Goal: Task Accomplishment & Management: Manage account settings

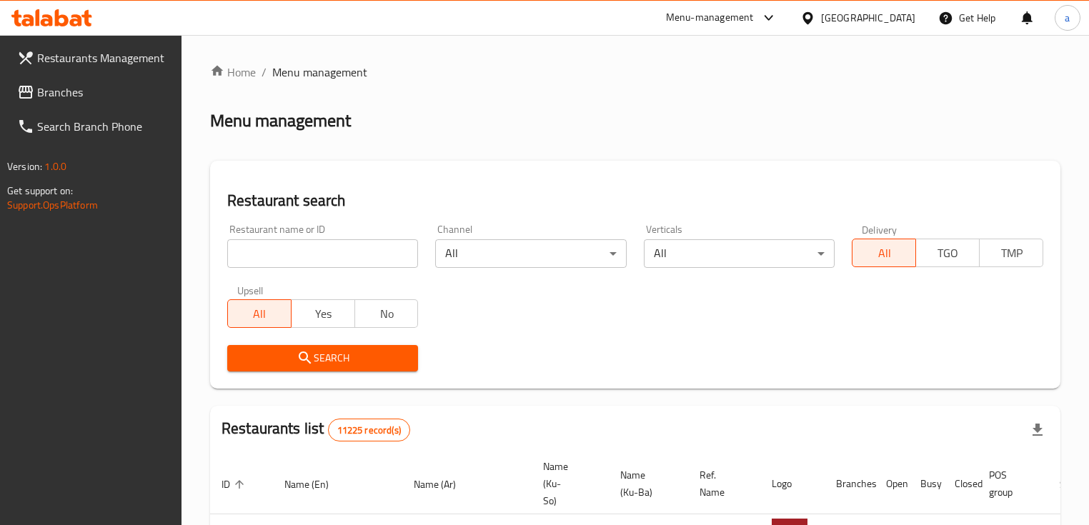
click at [105, 97] on span "Branches" at bounding box center [104, 92] width 134 height 17
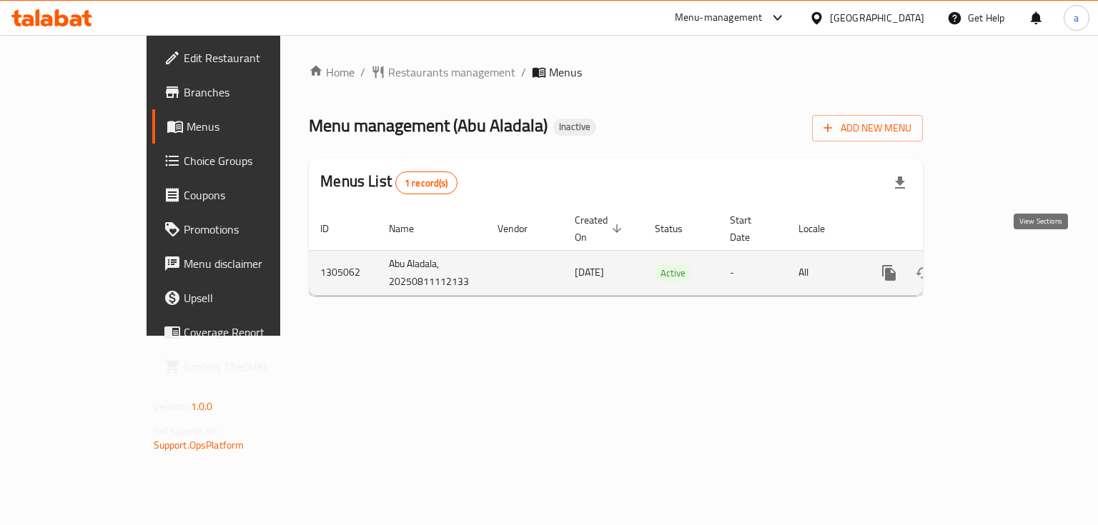
click at [998, 267] on icon "enhanced table" at bounding box center [991, 273] width 13 height 13
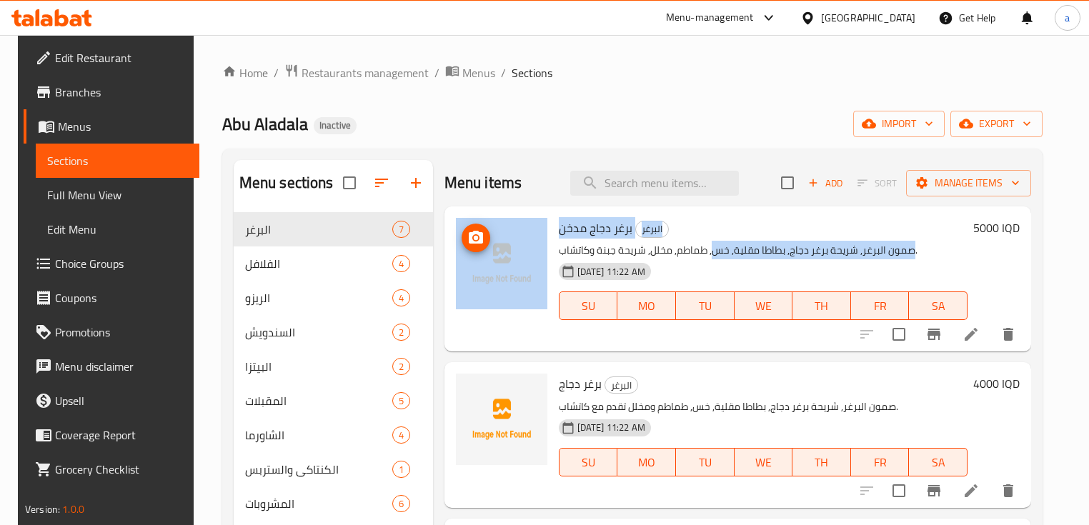
drag, startPoint x: 696, startPoint y: 245, endPoint x: 503, endPoint y: 222, distance: 194.4
click at [503, 222] on div "برغر دجاج مدخن البرغر صمون البرغر, شريحة برغر دجاج, بطاطا مقلية, خس, طماطم, مخل…" at bounding box center [737, 279] width 575 height 134
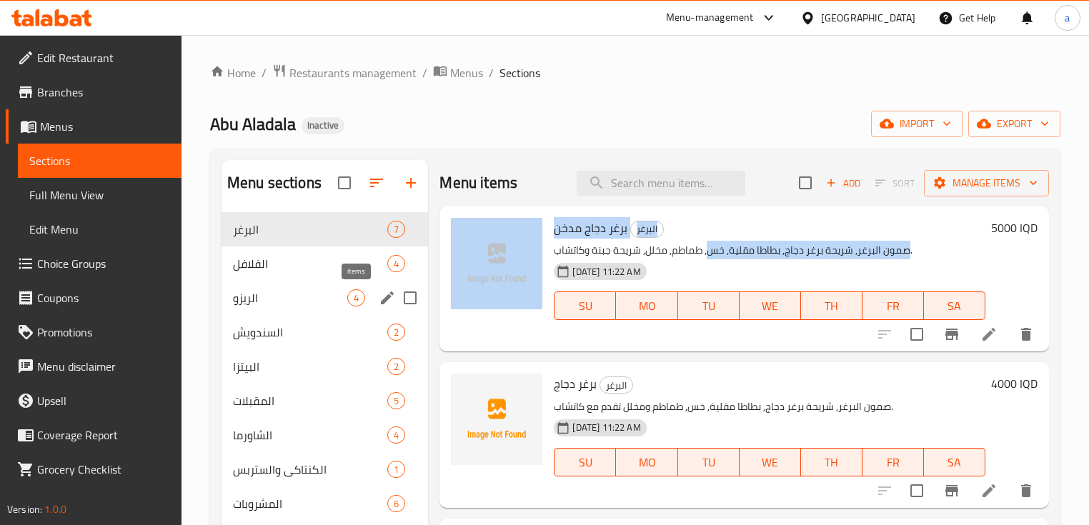
click at [348, 292] on span "4" at bounding box center [356, 299] width 16 height 14
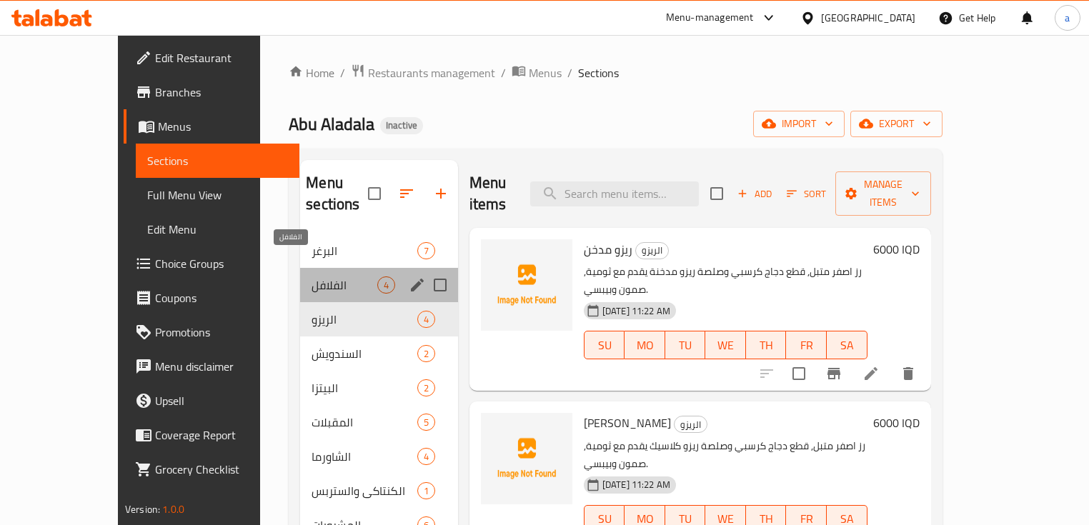
click at [312, 277] on span "الفلافل" at bounding box center [344, 285] width 65 height 17
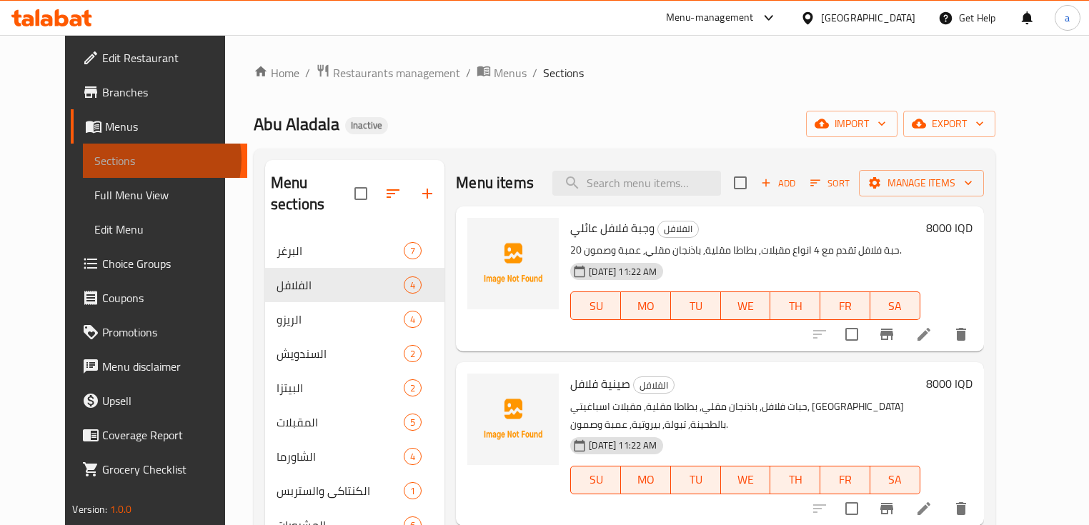
click at [94, 159] on span "Sections" at bounding box center [164, 160] width 141 height 17
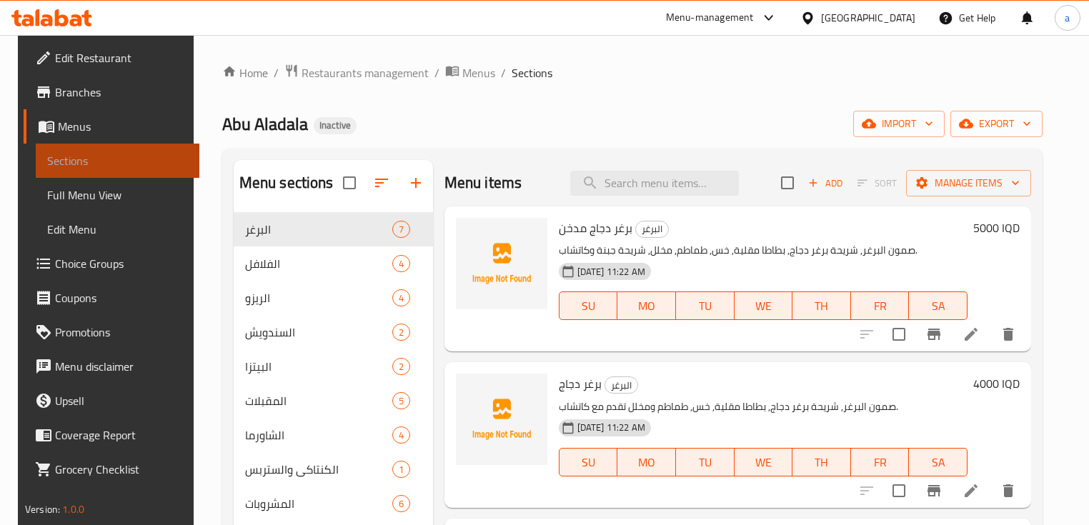
click at [131, 160] on span "Sections" at bounding box center [117, 160] width 141 height 17
click at [125, 134] on span "Menus" at bounding box center [123, 126] width 131 height 17
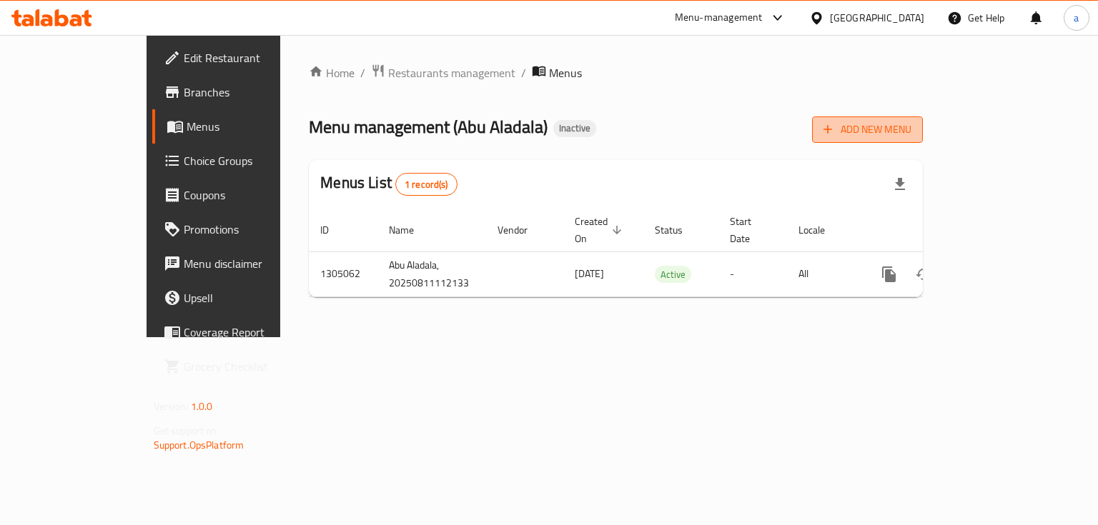
click at [911, 129] on span "Add New Menu" at bounding box center [867, 130] width 88 height 18
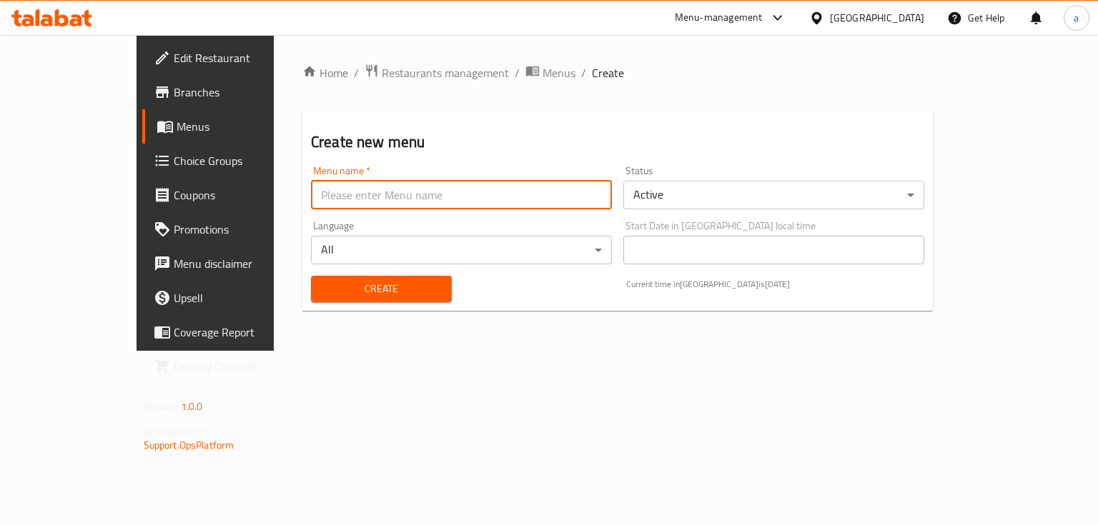
click at [547, 199] on input "text" at bounding box center [461, 195] width 301 height 29
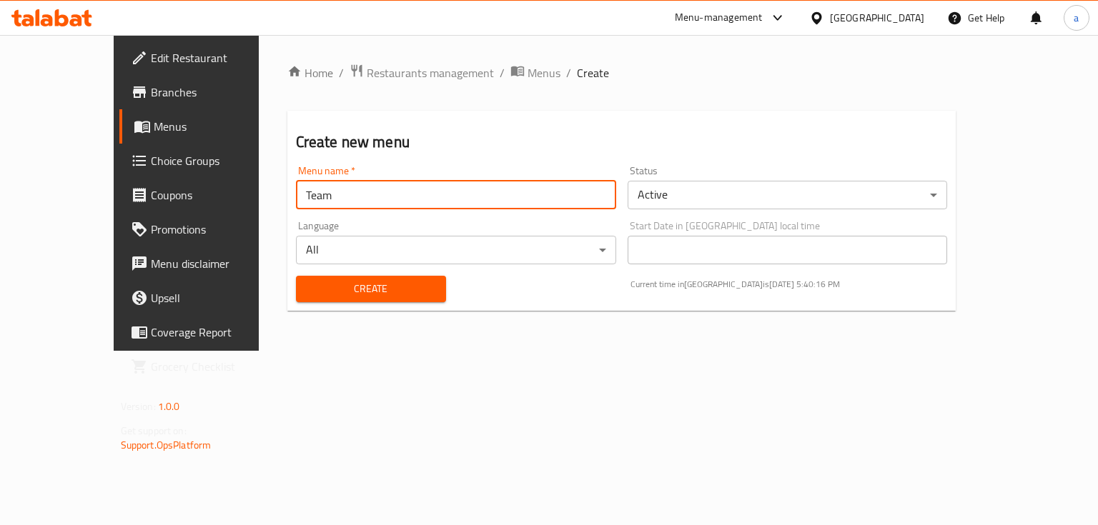
type input "Team"
click at [403, 285] on span "Create" at bounding box center [370, 289] width 127 height 18
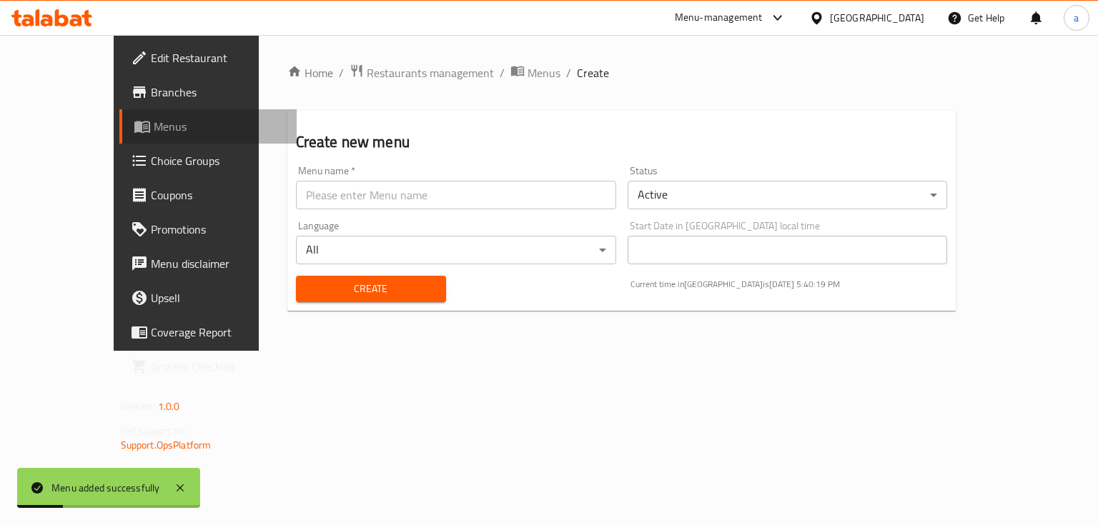
click at [143, 136] on link "Menus" at bounding box center [208, 126] width 178 height 34
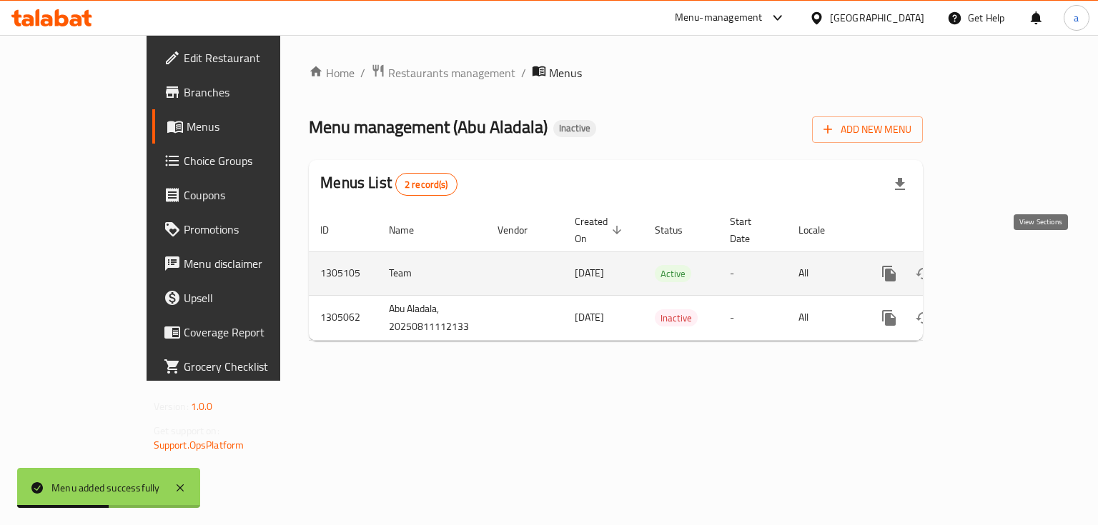
click at [1000, 265] on icon "enhanced table" at bounding box center [991, 273] width 17 height 17
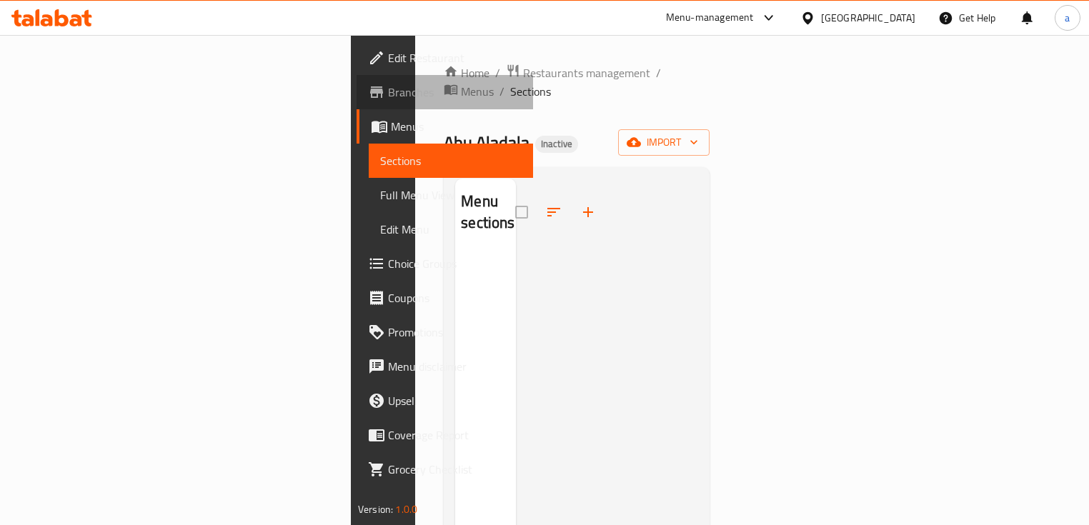
click at [388, 97] on span "Branches" at bounding box center [455, 92] width 134 height 17
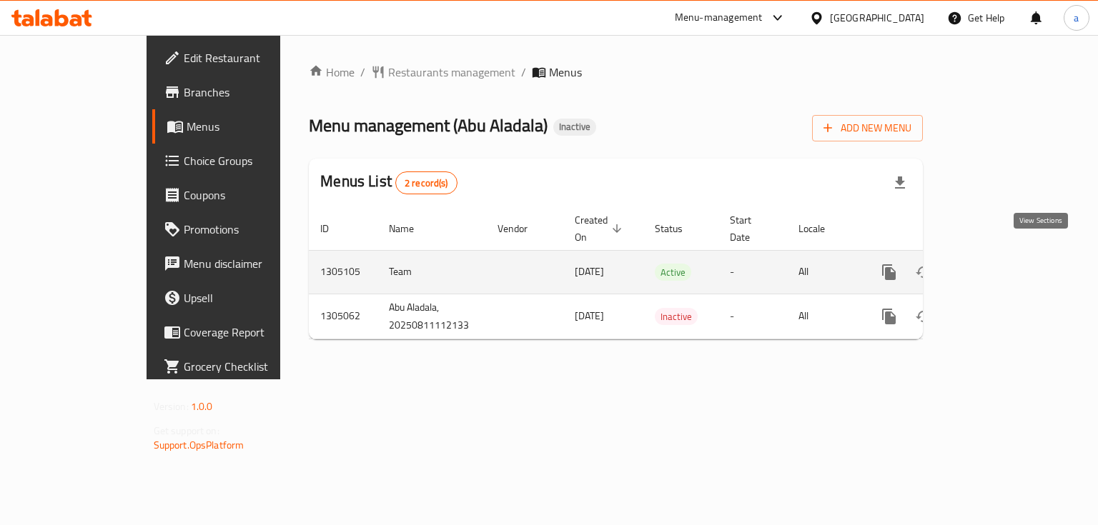
click at [1000, 264] on icon "enhanced table" at bounding box center [991, 272] width 17 height 17
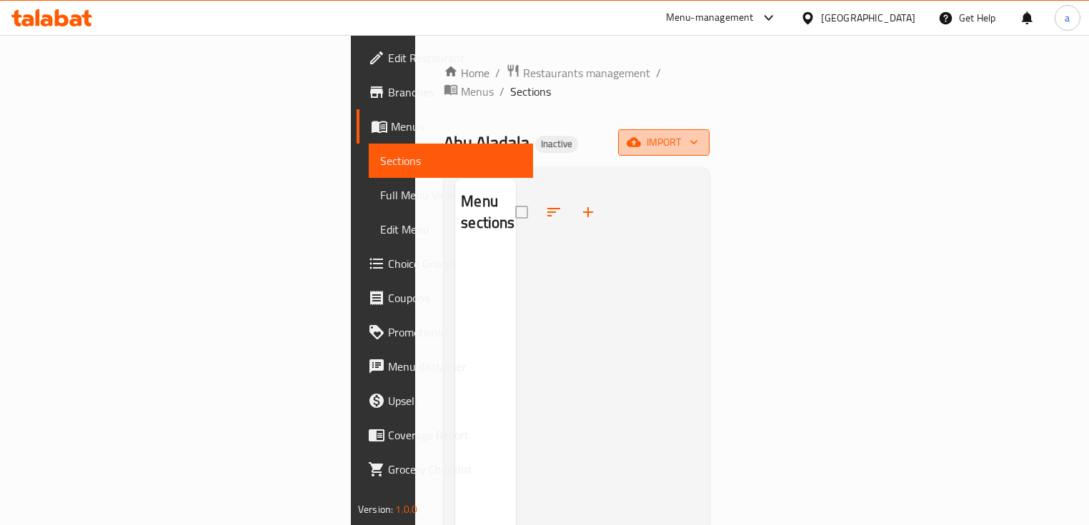
click at [698, 134] on span "import" at bounding box center [664, 143] width 69 height 18
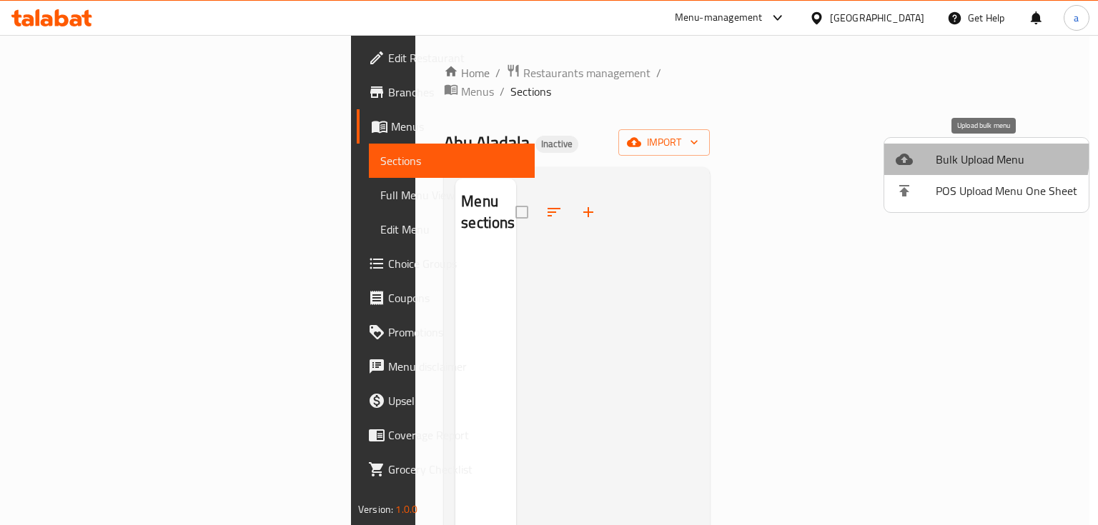
click at [980, 156] on span "Bulk Upload Menu" at bounding box center [1005, 159] width 141 height 17
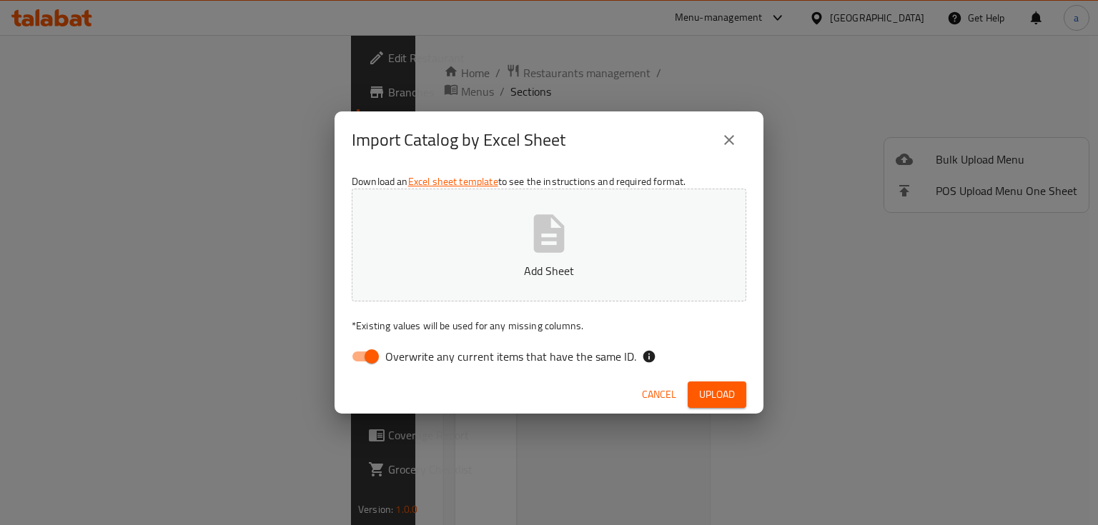
click at [364, 354] on input "Overwrite any current items that have the same ID." at bounding box center [371, 356] width 81 height 27
checkbox input "false"
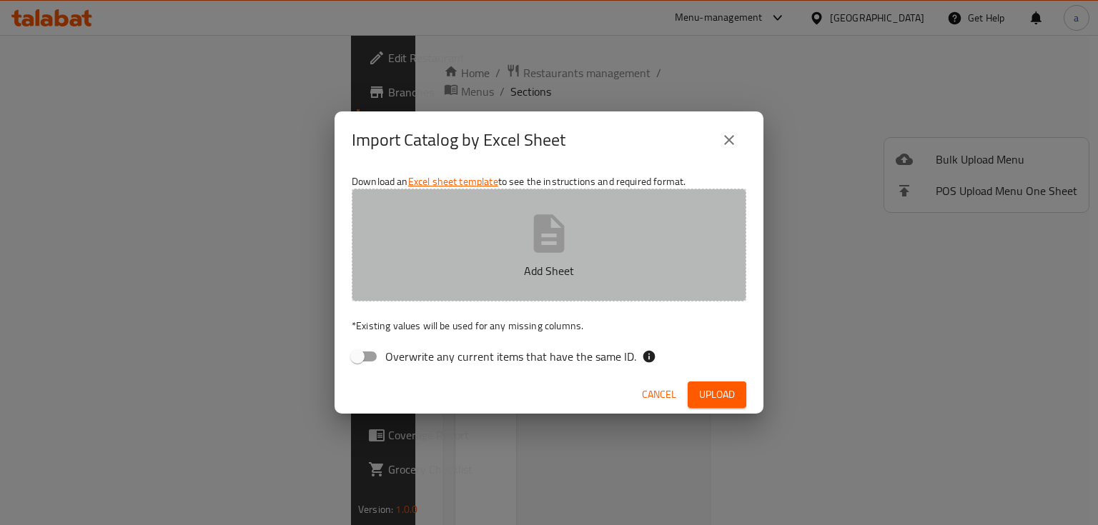
click at [596, 262] on p "Add Sheet" at bounding box center [549, 270] width 350 height 17
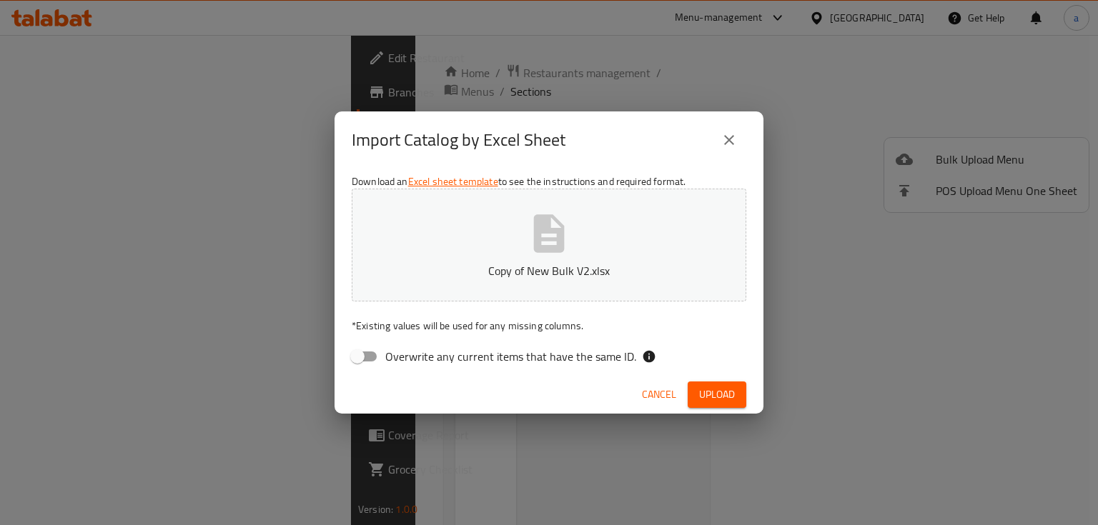
click at [715, 389] on span "Upload" at bounding box center [717, 395] width 36 height 18
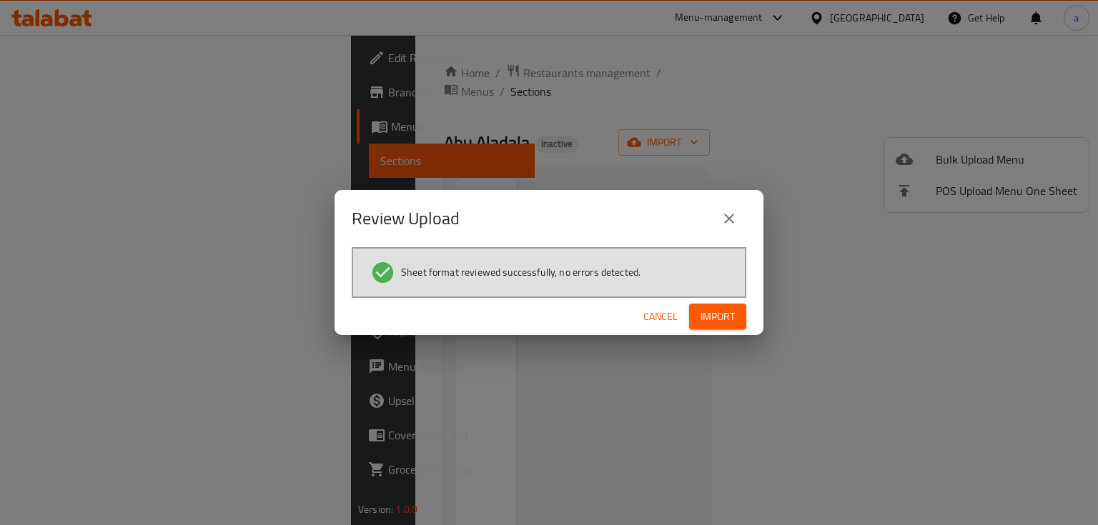
click at [695, 304] on button "Import" at bounding box center [717, 317] width 57 height 26
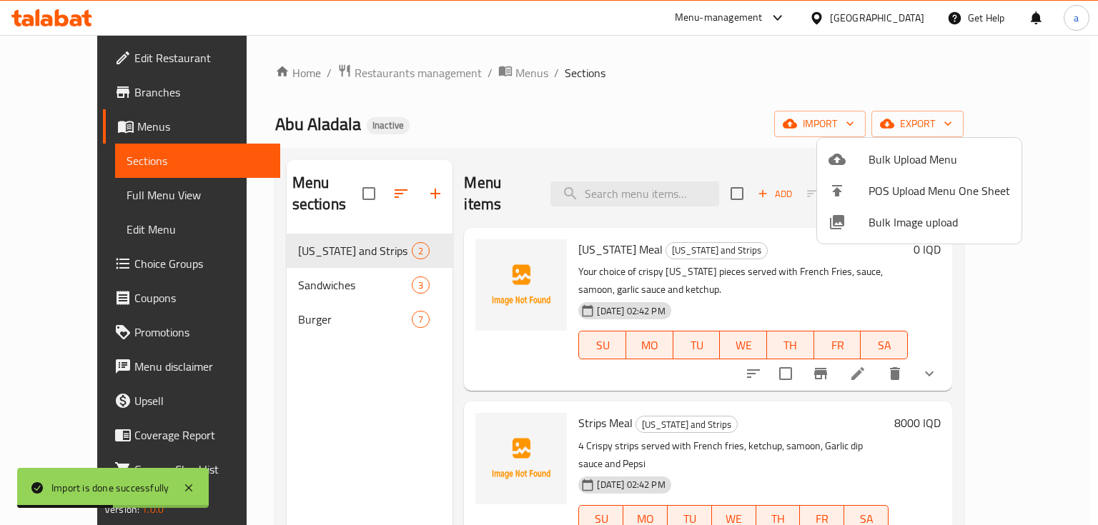
click at [304, 260] on div at bounding box center [549, 262] width 1098 height 525
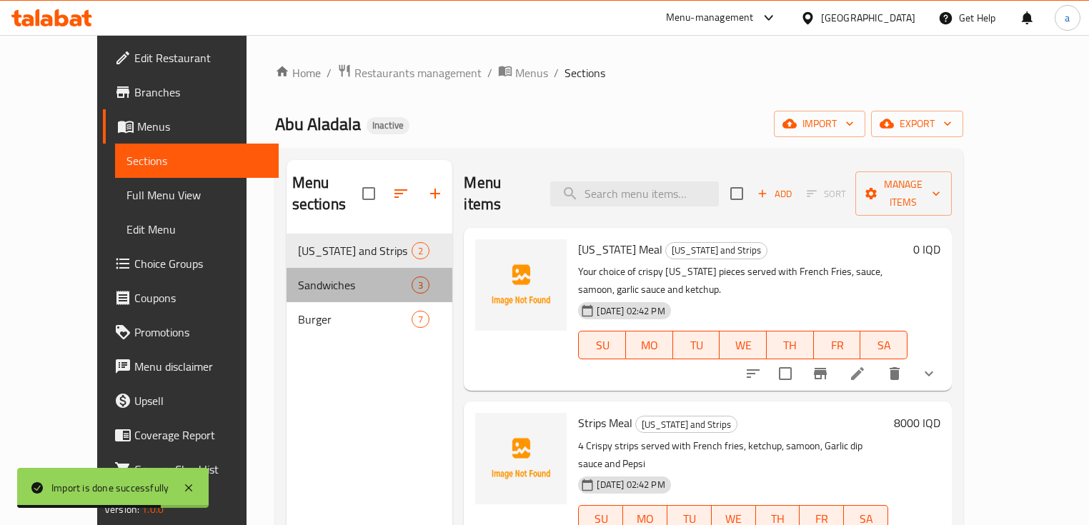
click at [314, 275] on div "Sandwiches 3" at bounding box center [370, 285] width 166 height 34
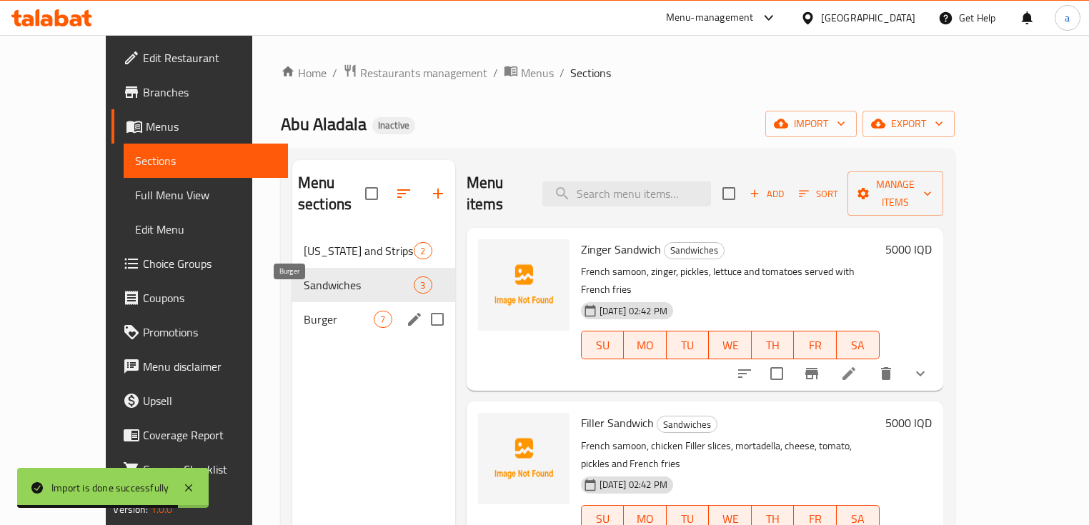
click at [324, 311] on span "Burger" at bounding box center [339, 319] width 71 height 17
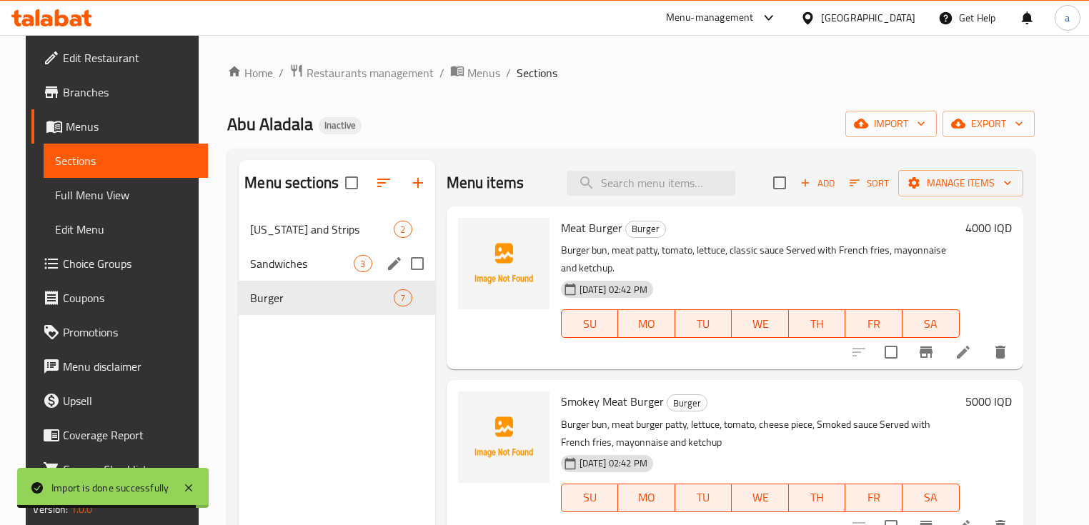
click at [318, 273] on div "Sandwiches 3" at bounding box center [337, 264] width 196 height 34
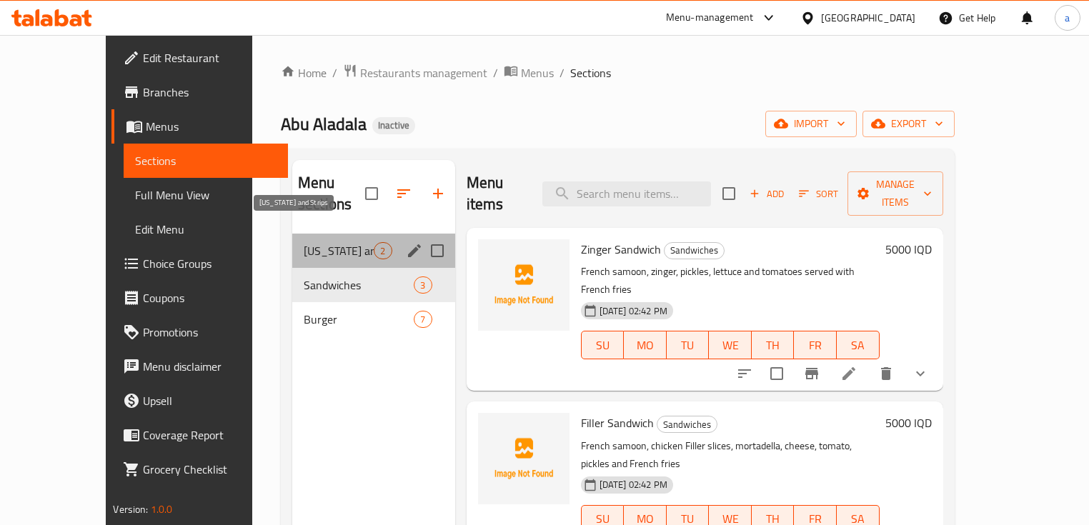
click at [319, 242] on span "[US_STATE] and Strips" at bounding box center [339, 250] width 71 height 17
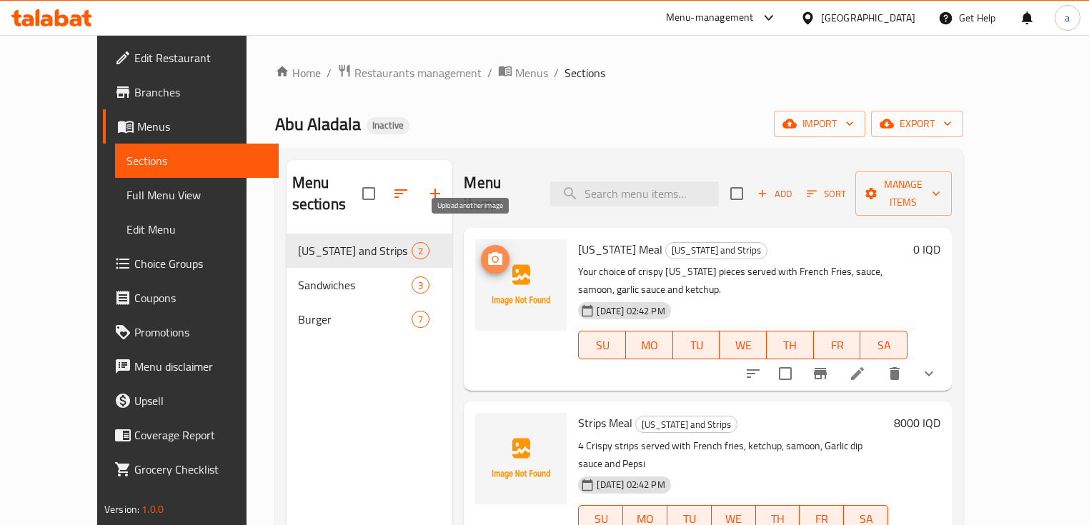
click at [487, 251] on icon "upload picture" at bounding box center [495, 259] width 17 height 17
click at [937, 365] on icon "show more" at bounding box center [928, 373] width 17 height 17
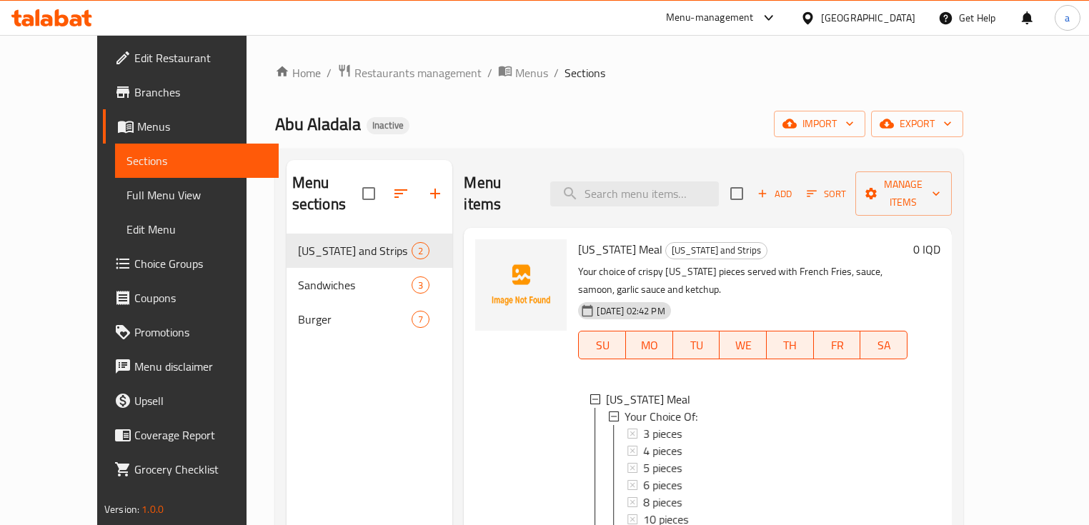
scroll to position [1, 0]
click at [487, 251] on icon "upload picture" at bounding box center [495, 259] width 17 height 17
click at [247, 362] on div "Home / Restaurants management / Menus / Sections Abu Aladala Inactive import ex…" at bounding box center [619, 380] width 745 height 690
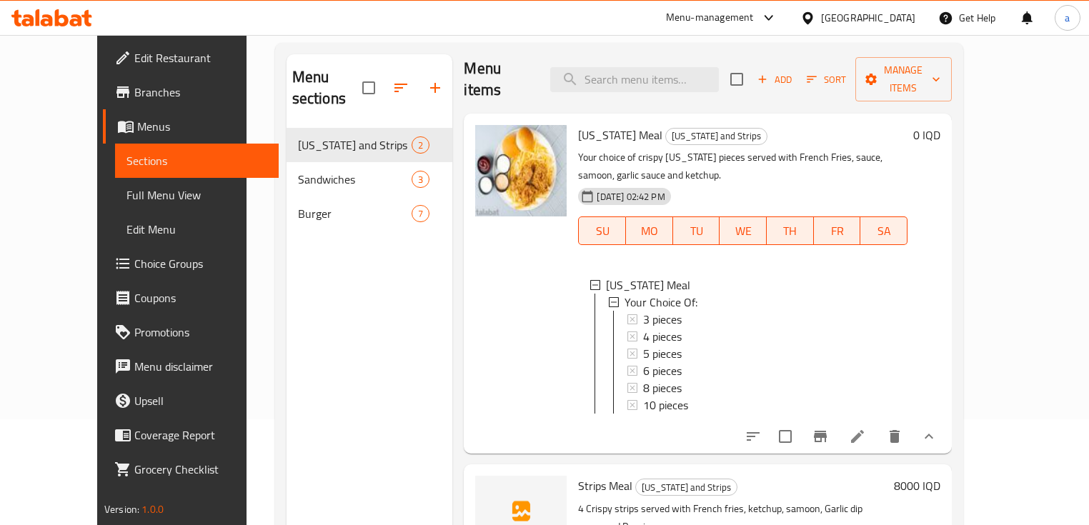
scroll to position [190, 0]
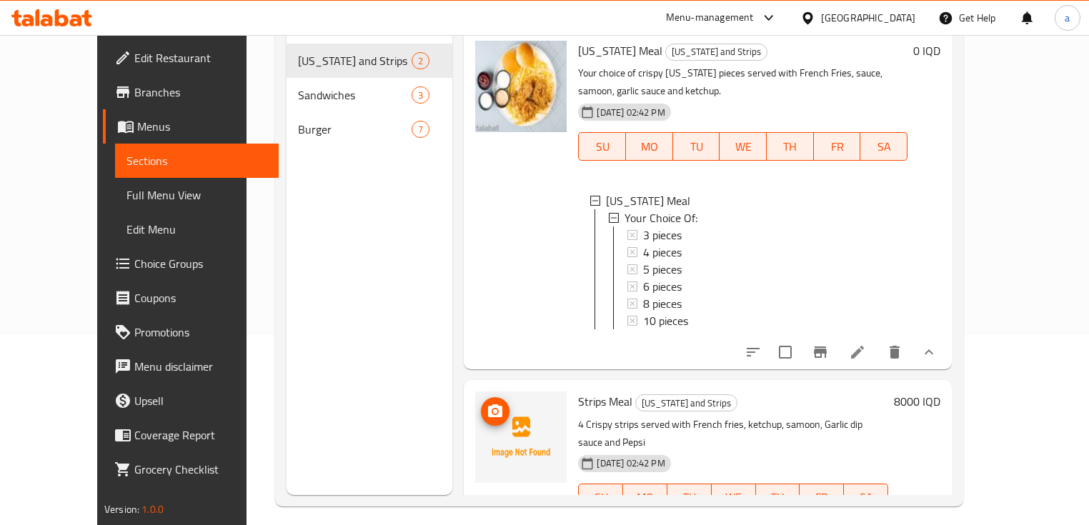
click at [481, 403] on span "upload picture" at bounding box center [495, 411] width 29 height 17
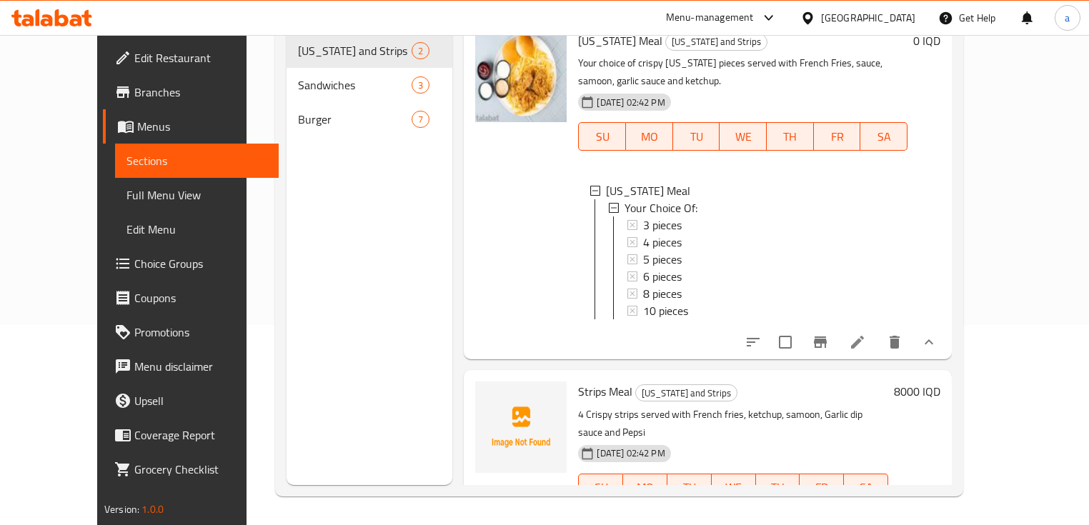
scroll to position [0, 0]
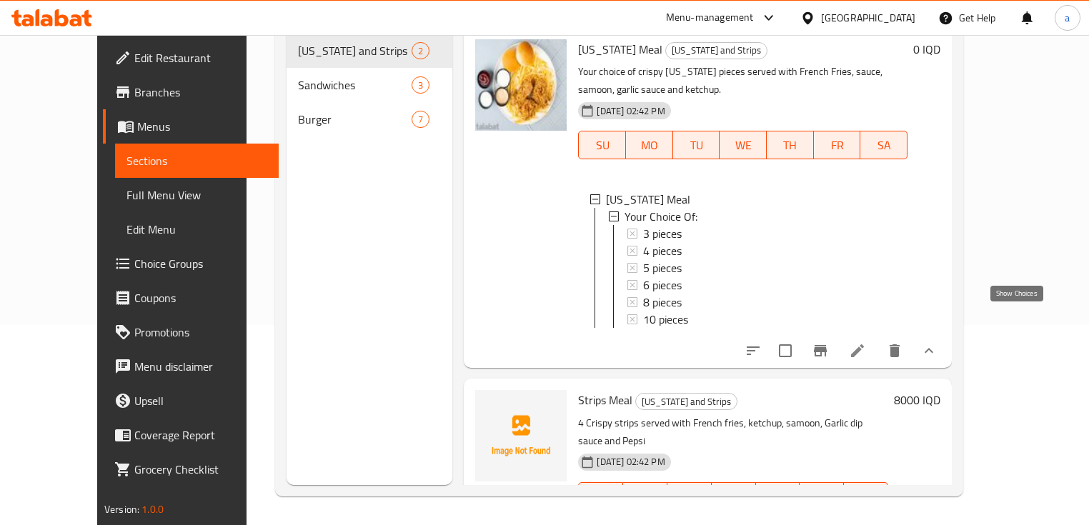
click at [937, 342] on icon "show more" at bounding box center [928, 350] width 17 height 17
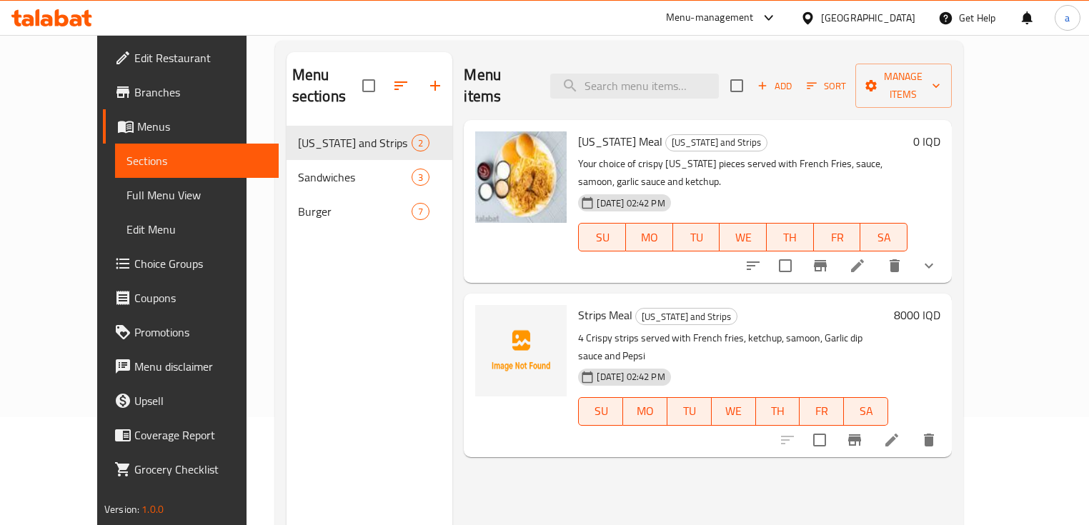
scroll to position [9, 0]
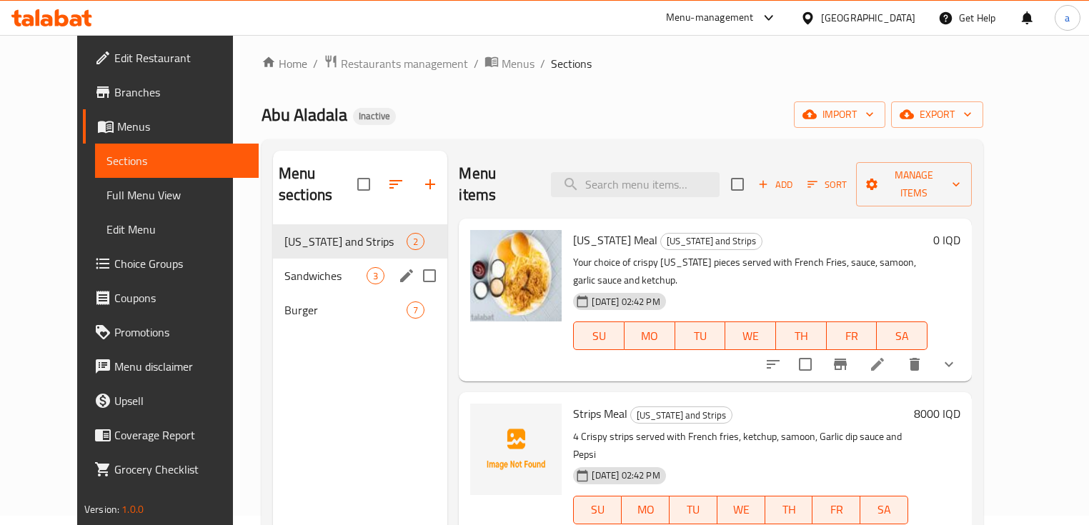
click at [307, 267] on span "Sandwiches" at bounding box center [325, 275] width 82 height 17
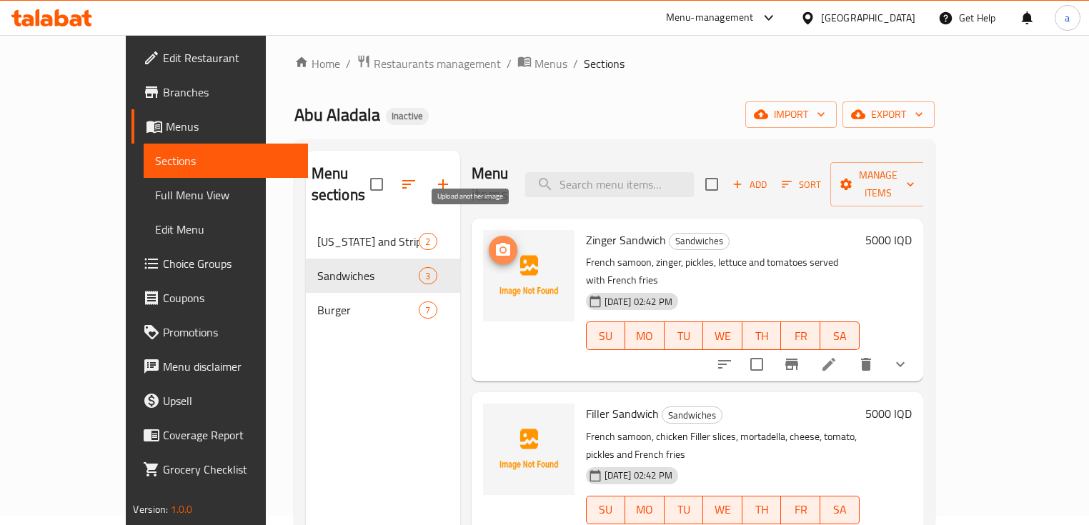
click at [489, 242] on span "upload picture" at bounding box center [503, 250] width 29 height 17
click at [500, 248] on circle "upload picture" at bounding box center [502, 250] width 4 height 4
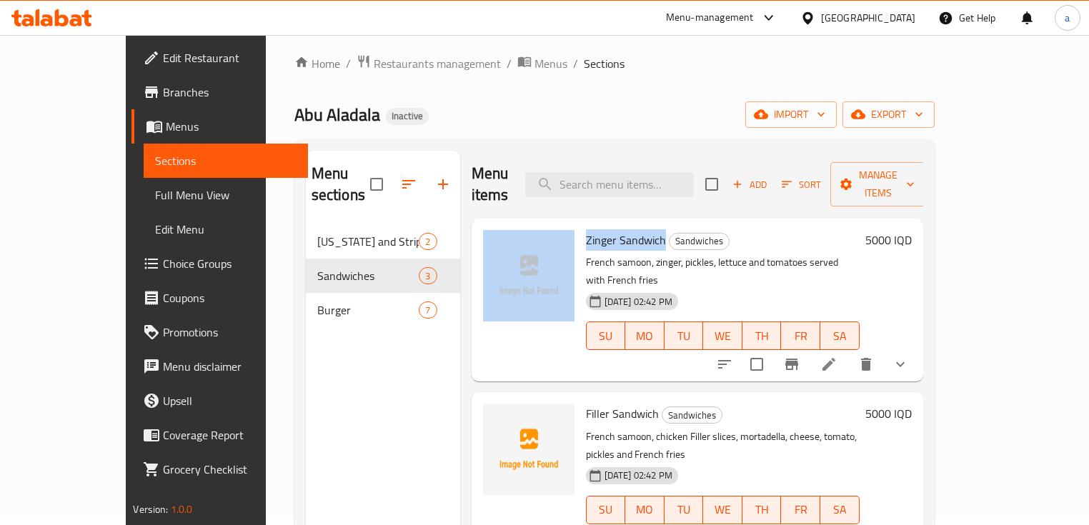
drag, startPoint x: 632, startPoint y: 214, endPoint x: 433, endPoint y: 250, distance: 202.5
click at [460, 250] on div "Menu items Add Sort Manage items Zinger Sandwich Sandwiches French samoon, zing…" at bounding box center [691, 413] width 463 height 525
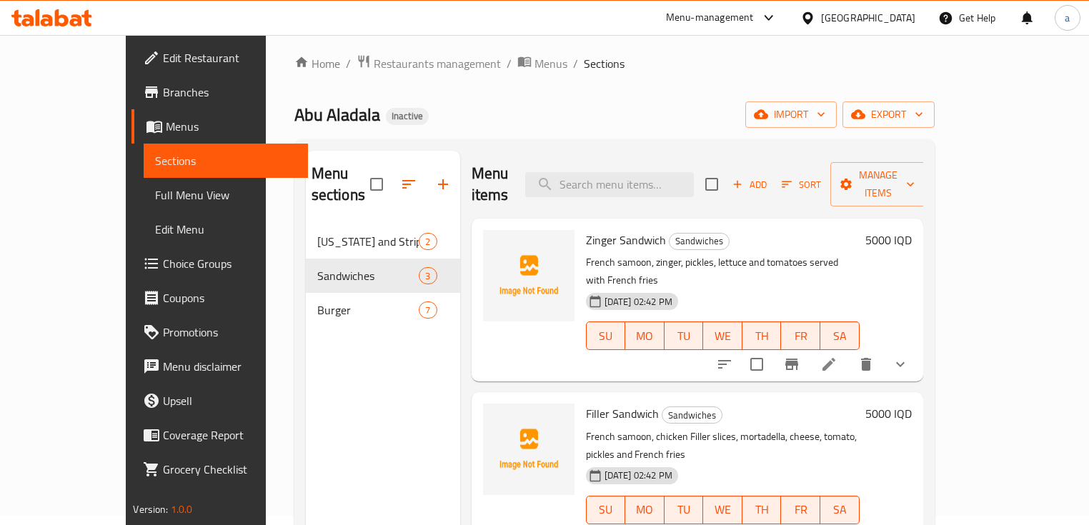
click at [595, 254] on p "French samoon, zinger, pickles, lettuce and tomatoes served with French fries" at bounding box center [723, 272] width 274 height 36
click at [837, 356] on icon at bounding box center [828, 364] width 17 height 17
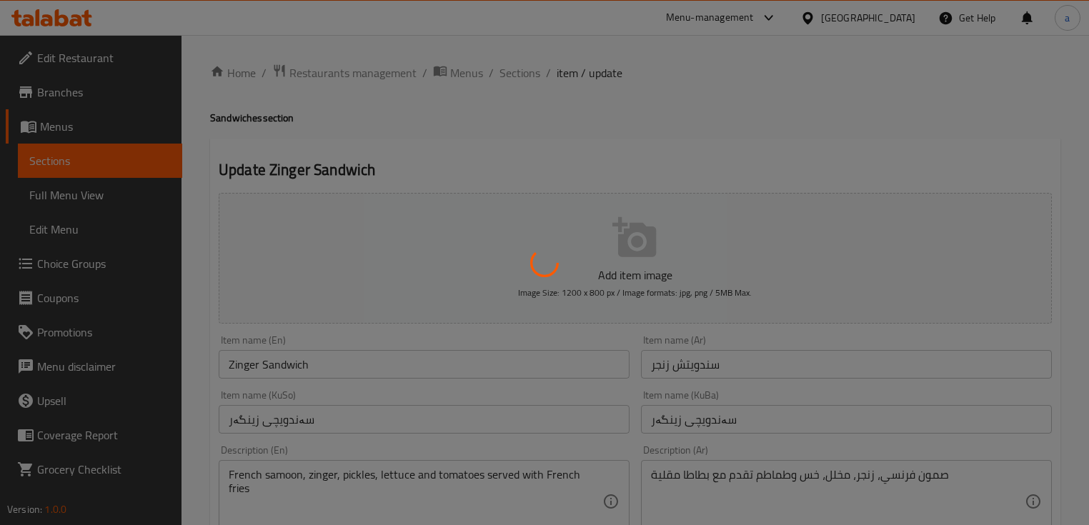
type input "أجعلها وجبة:"
type input "بیکە ژەم:"
type input "0"
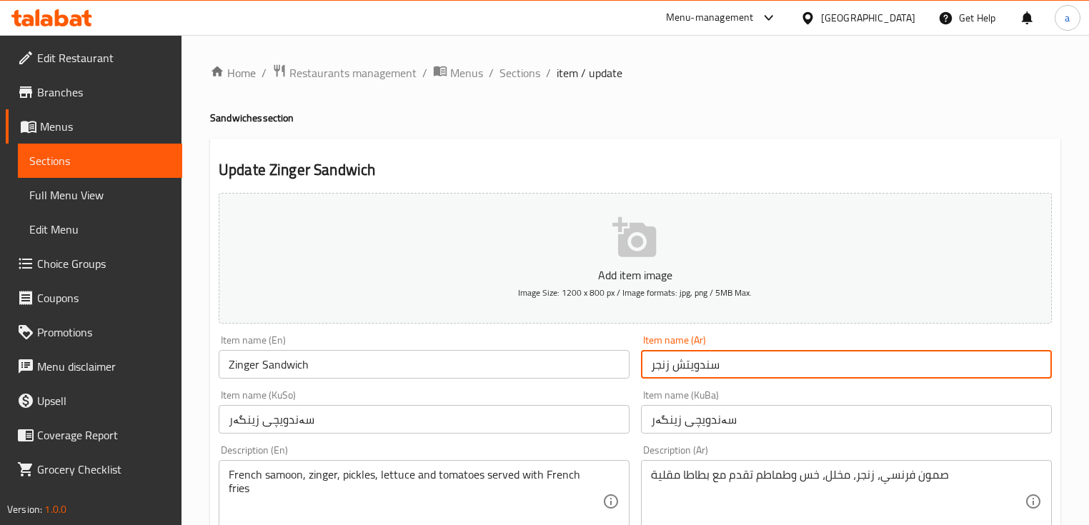
drag, startPoint x: 765, startPoint y: 369, endPoint x: 650, endPoint y: 387, distance: 115.6
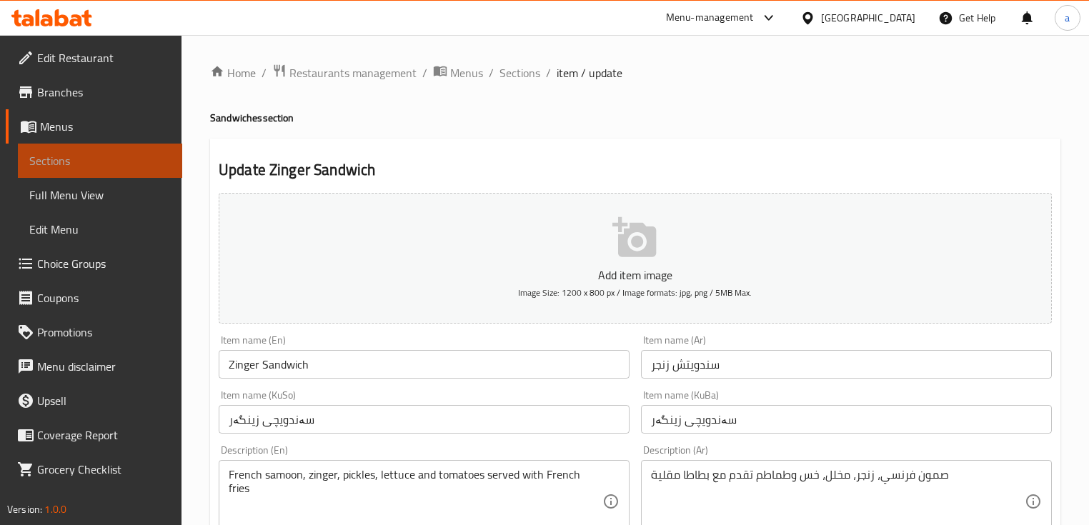
click at [111, 154] on span "Sections" at bounding box center [99, 160] width 141 height 17
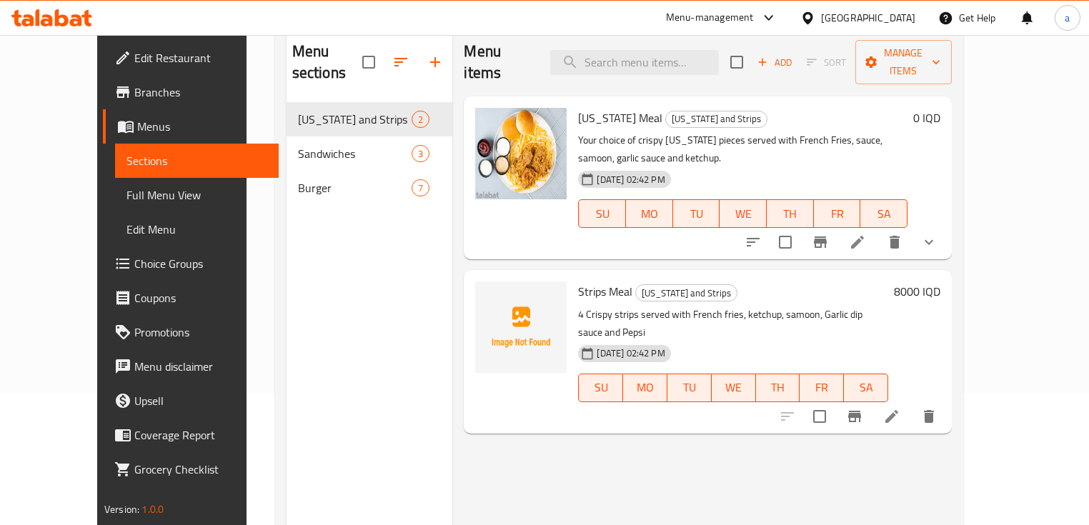
scroll to position [190, 0]
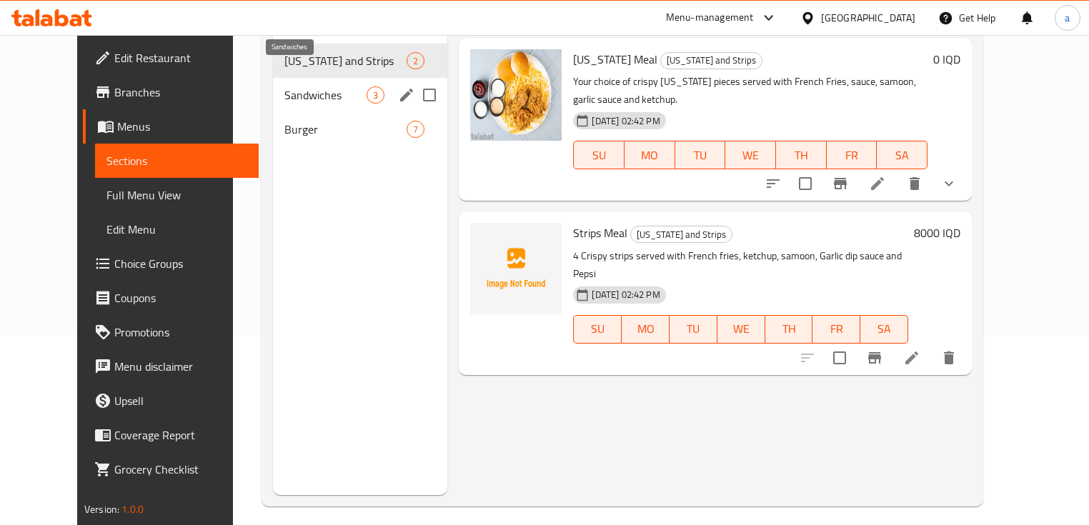
click at [295, 86] on span "Sandwiches" at bounding box center [325, 94] width 82 height 17
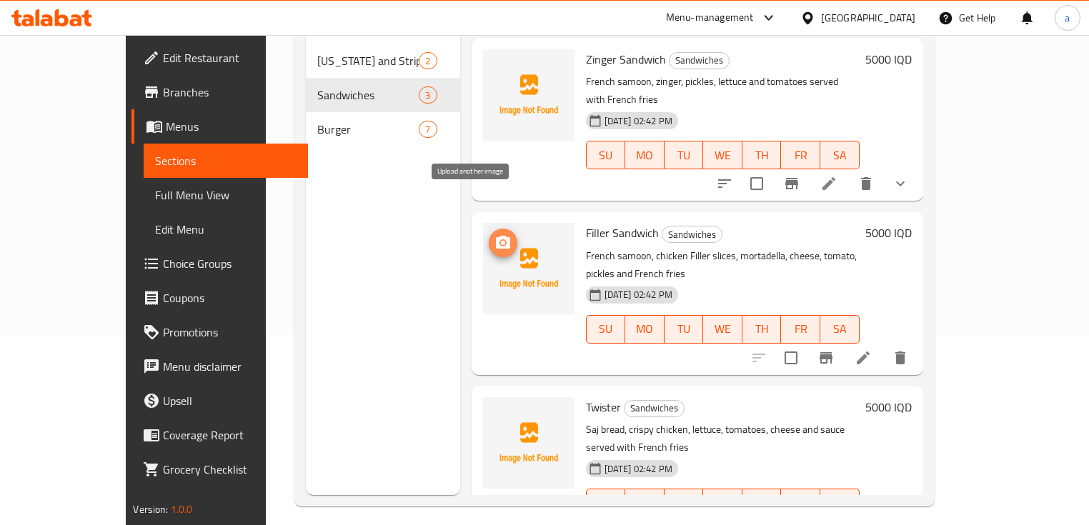
click at [494, 234] on icon "upload picture" at bounding box center [502, 242] width 17 height 17
click at [489, 403] on button "upload picture" at bounding box center [503, 417] width 29 height 29
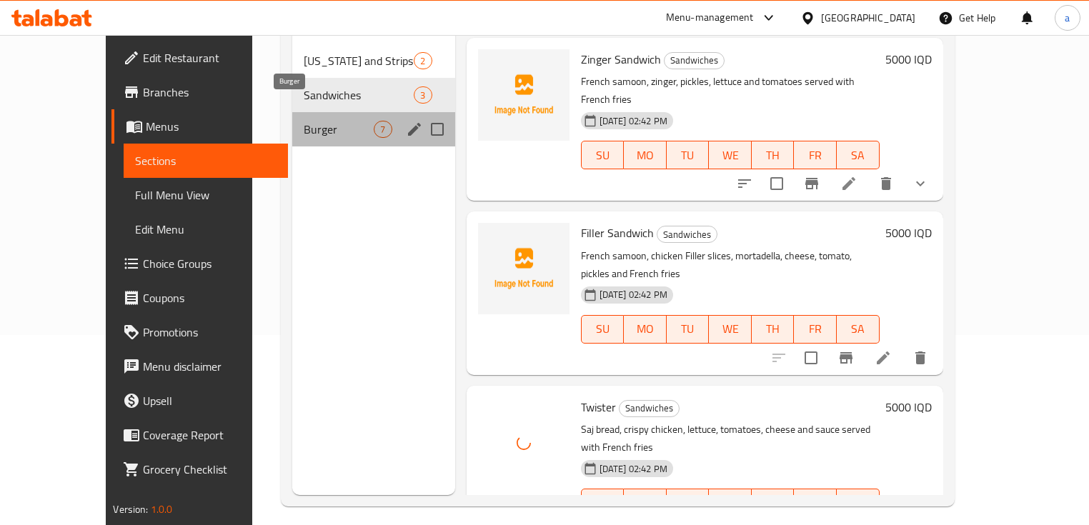
click at [304, 121] on span "Burger" at bounding box center [339, 129] width 71 height 17
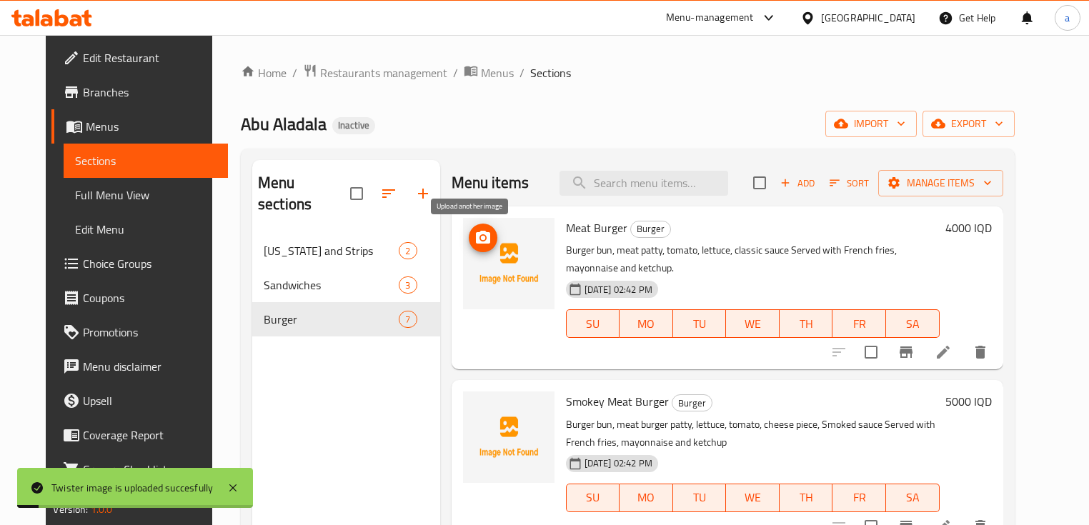
click at [474, 234] on icon "upload picture" at bounding box center [482, 237] width 17 height 17
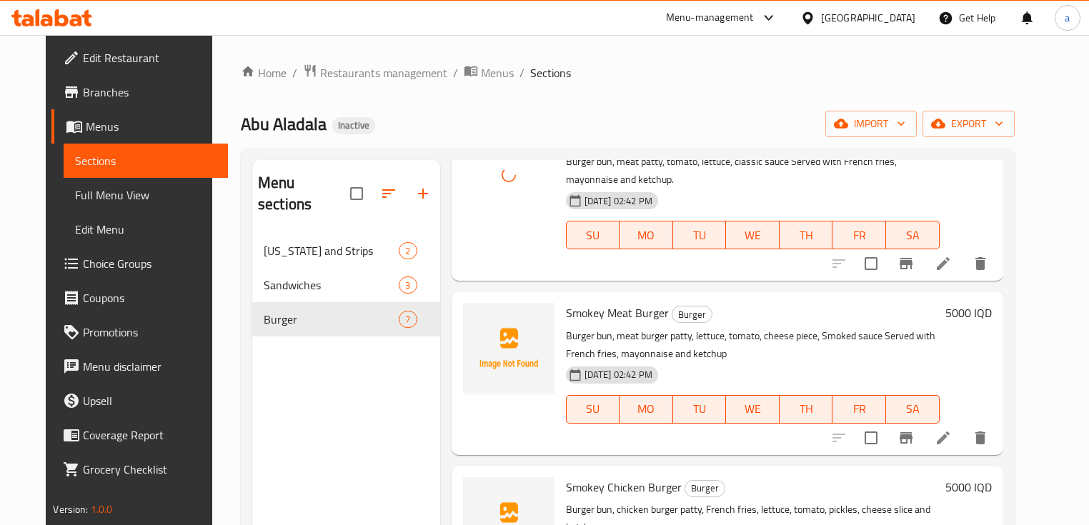
scroll to position [190, 0]
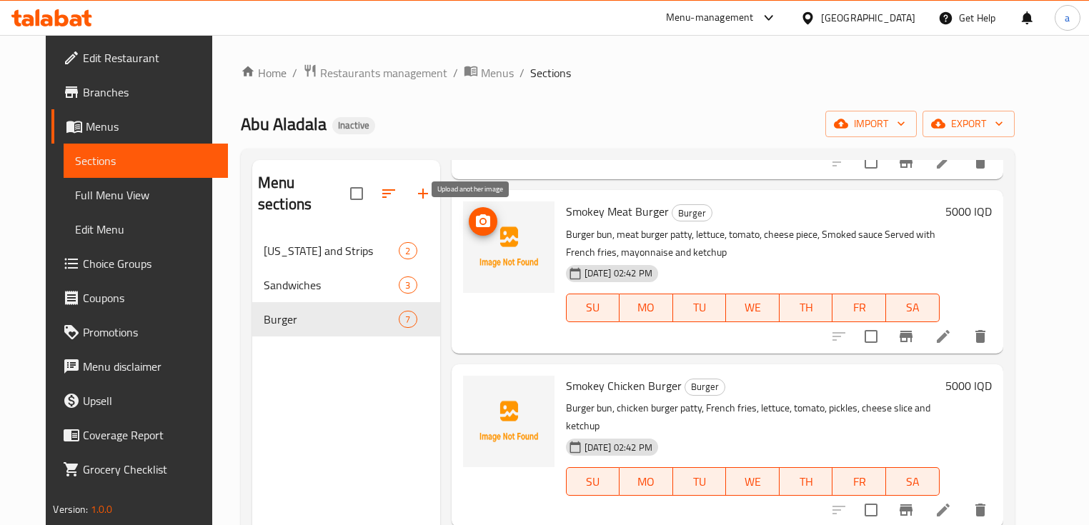
click at [472, 232] on button "upload picture" at bounding box center [483, 221] width 29 height 29
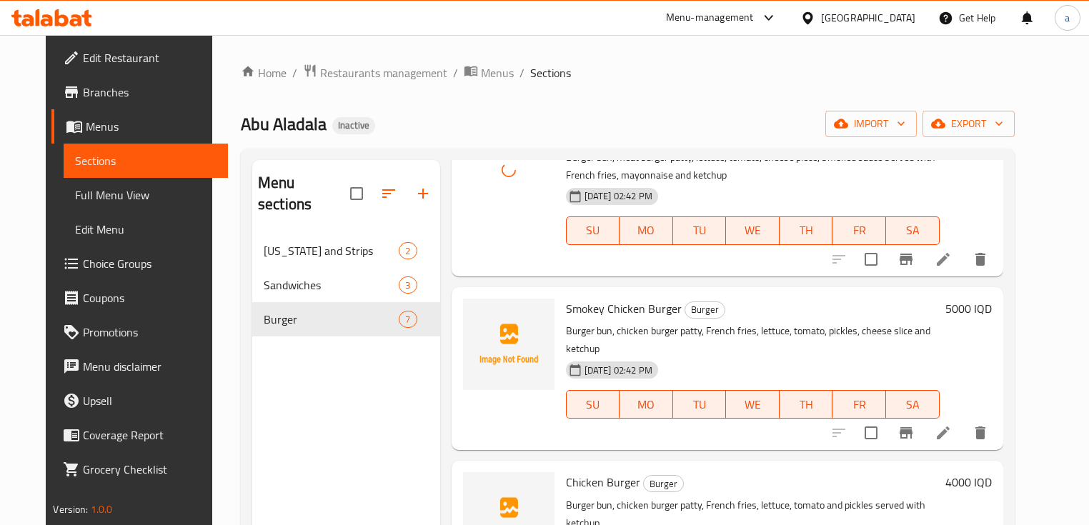
scroll to position [381, 0]
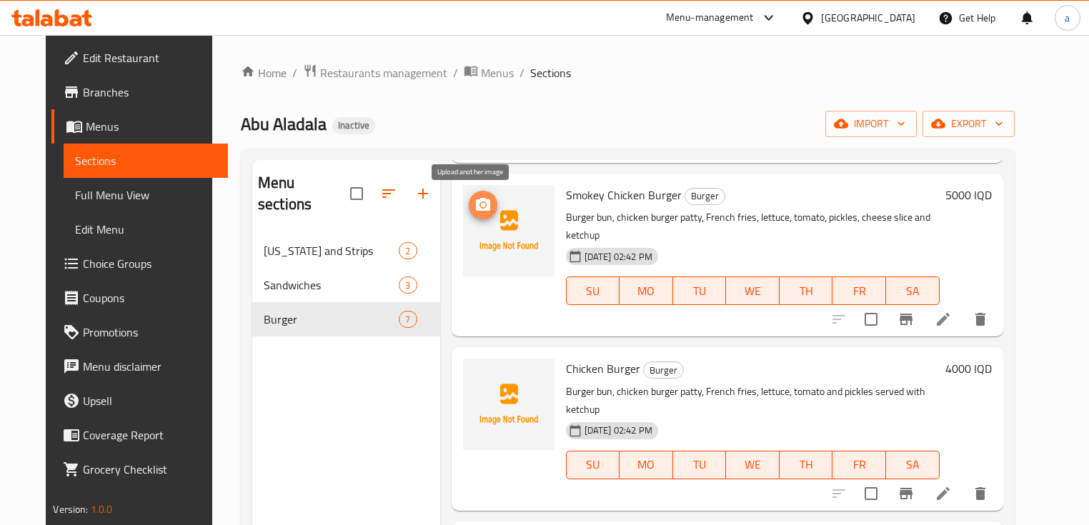
click at [476, 209] on icon "upload picture" at bounding box center [483, 204] width 14 height 13
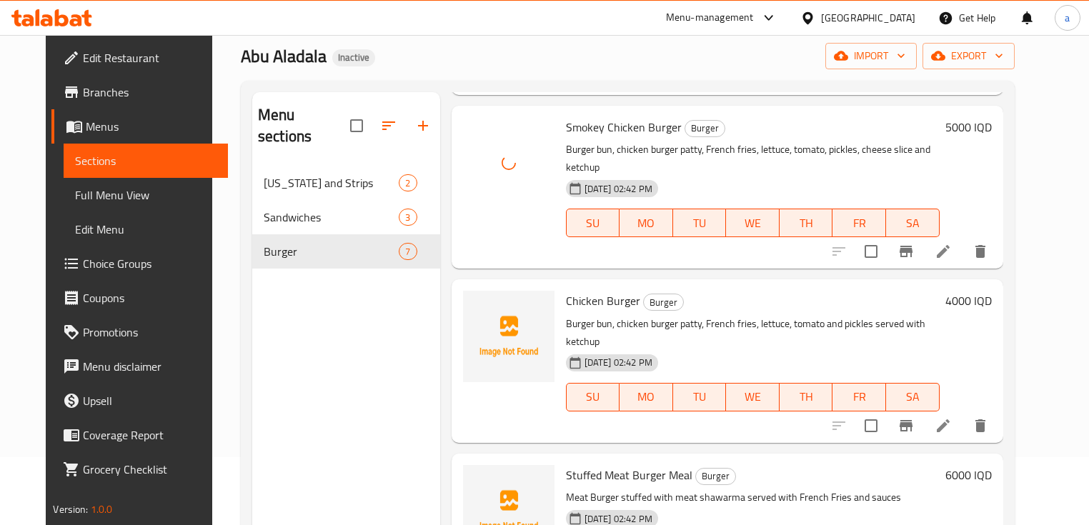
scroll to position [95, 0]
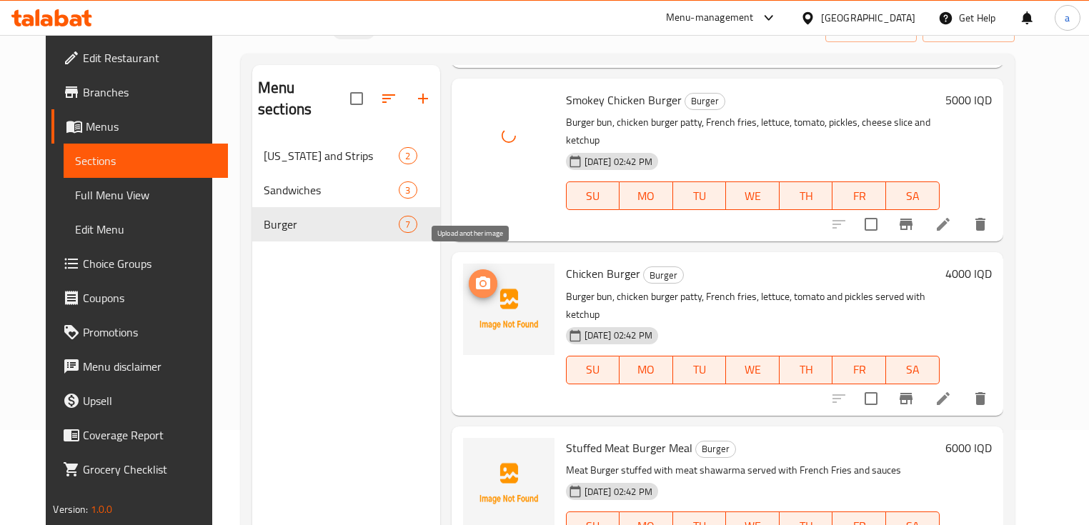
click at [474, 275] on icon "upload picture" at bounding box center [482, 283] width 17 height 17
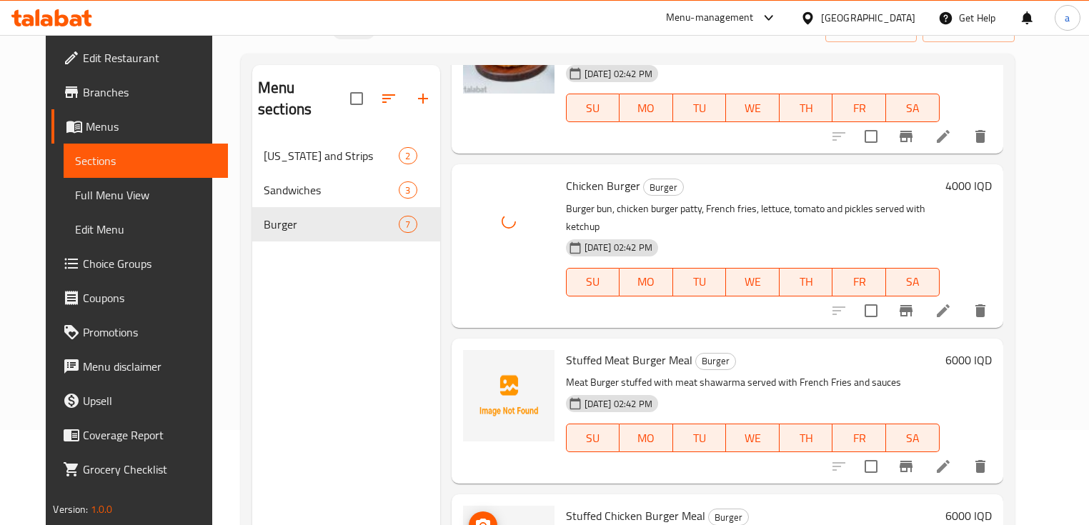
scroll to position [572, 0]
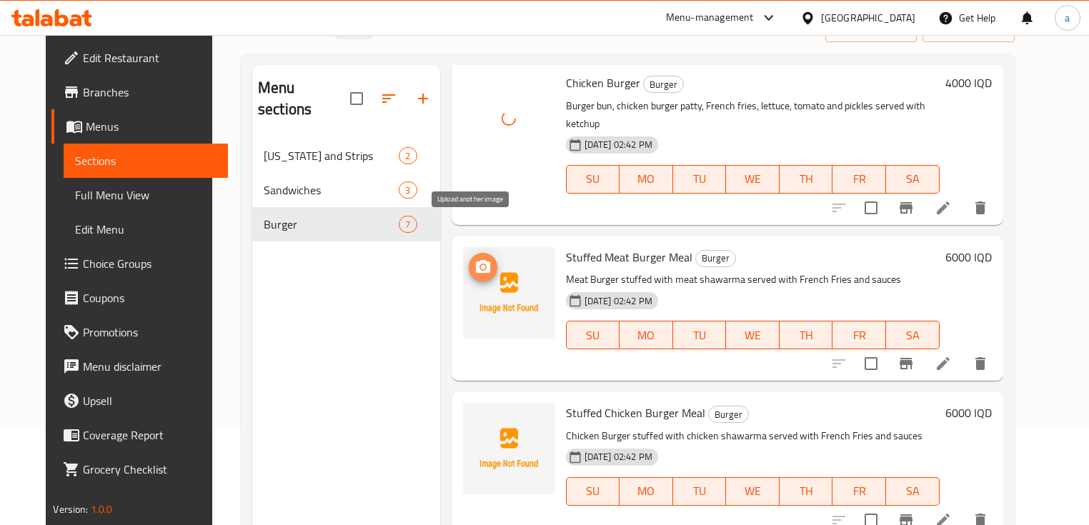
click at [469, 259] on span "upload picture" at bounding box center [483, 267] width 29 height 17
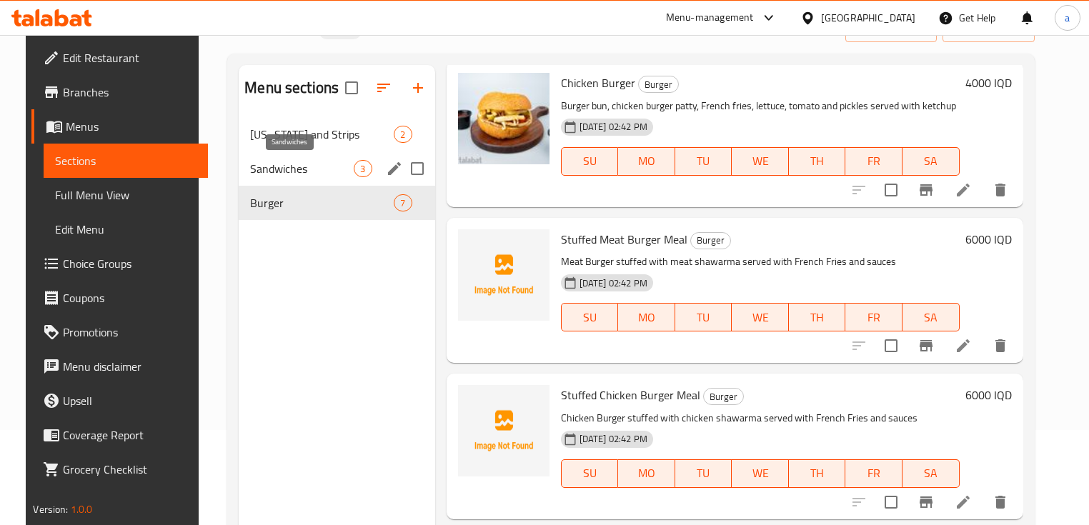
click at [332, 162] on span "Sandwiches" at bounding box center [302, 168] width 104 height 17
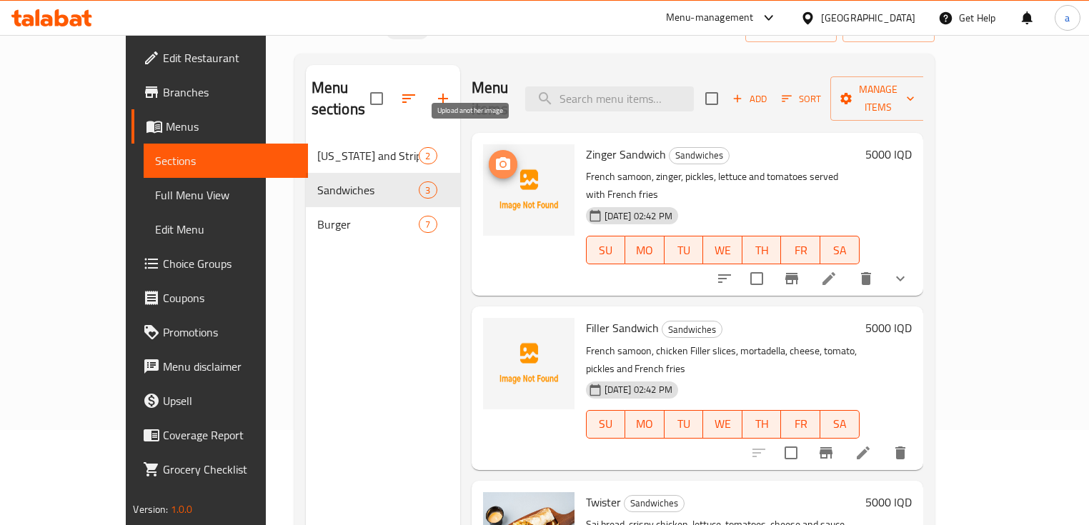
click at [496, 157] on icon "upload picture" at bounding box center [503, 163] width 14 height 13
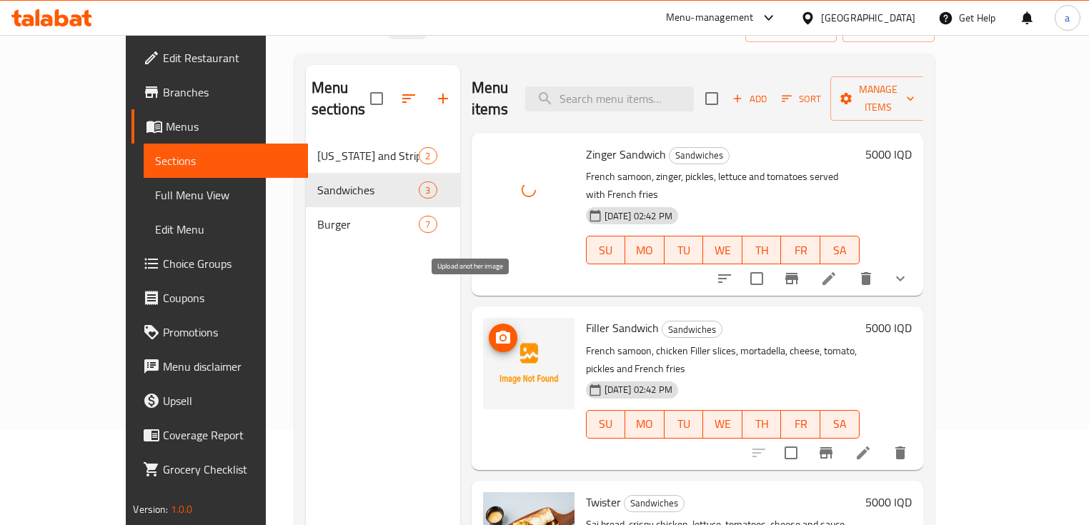
click at [489, 329] on span "upload picture" at bounding box center [503, 337] width 29 height 17
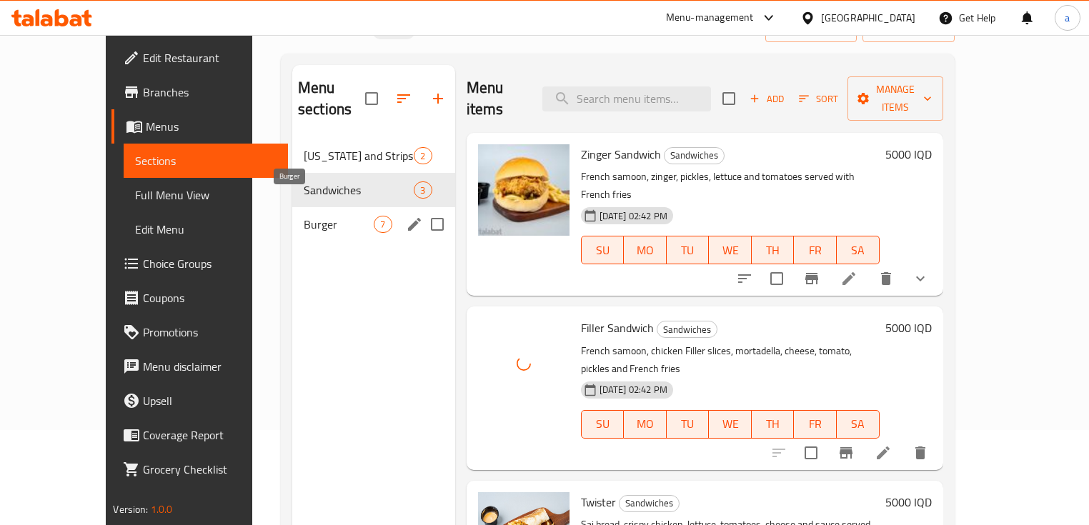
click at [314, 216] on span "Burger" at bounding box center [339, 224] width 71 height 17
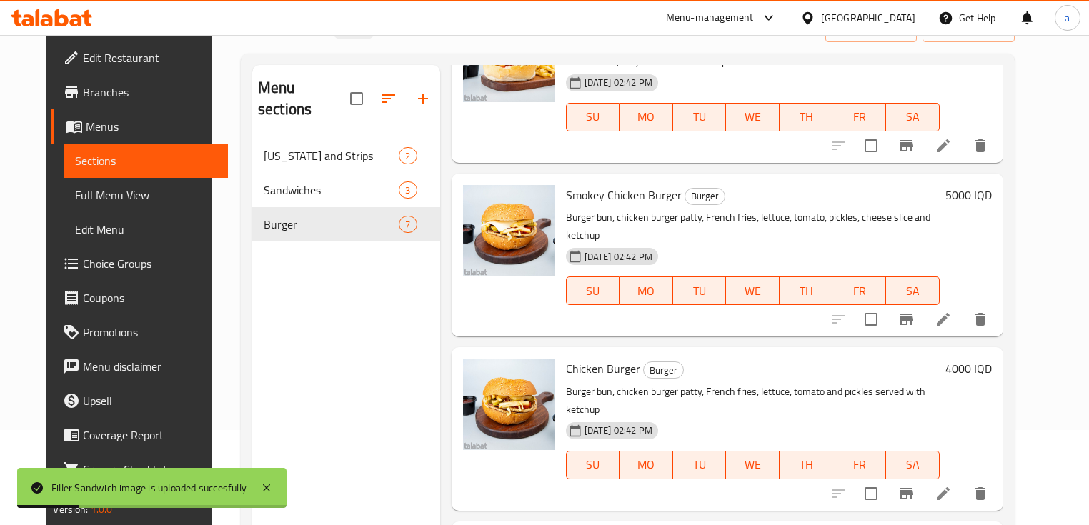
scroll to position [476, 0]
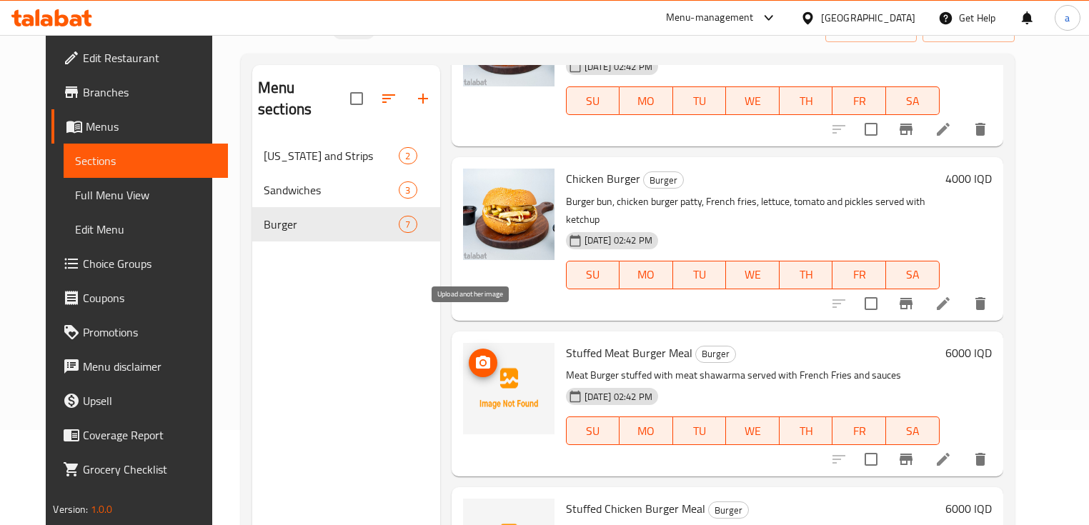
click at [474, 354] on icon "upload picture" at bounding box center [482, 362] width 17 height 17
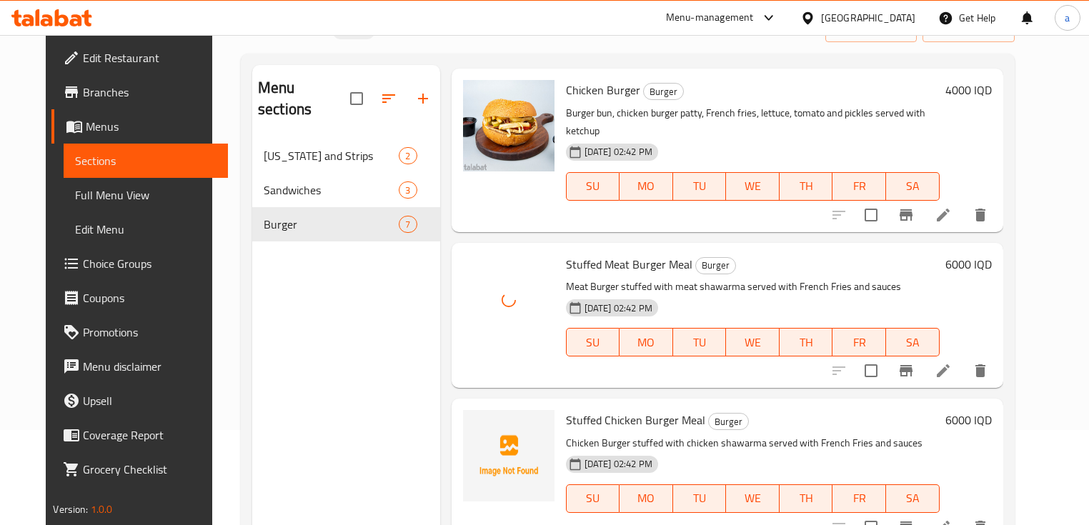
scroll to position [639, 0]
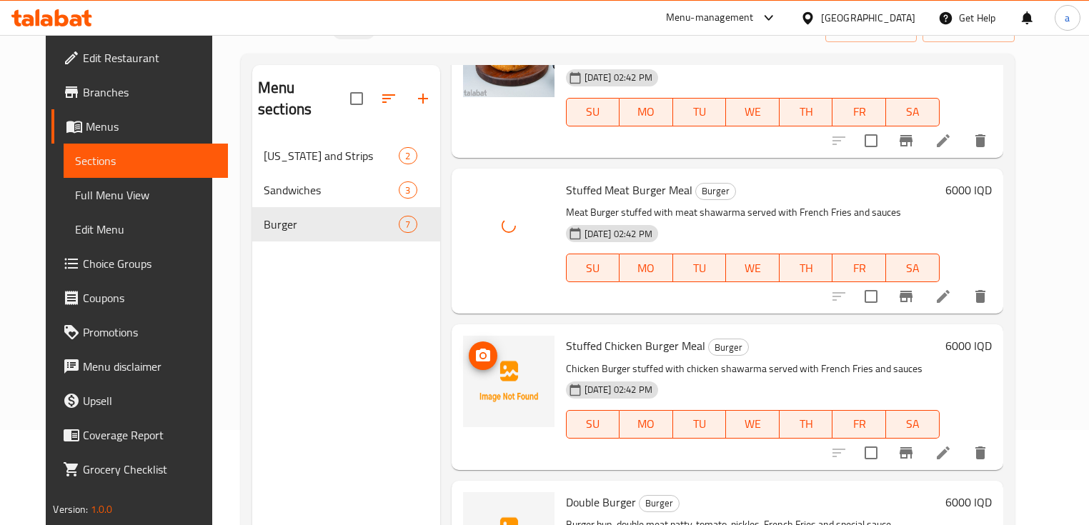
click at [474, 347] on icon "upload picture" at bounding box center [482, 355] width 17 height 17
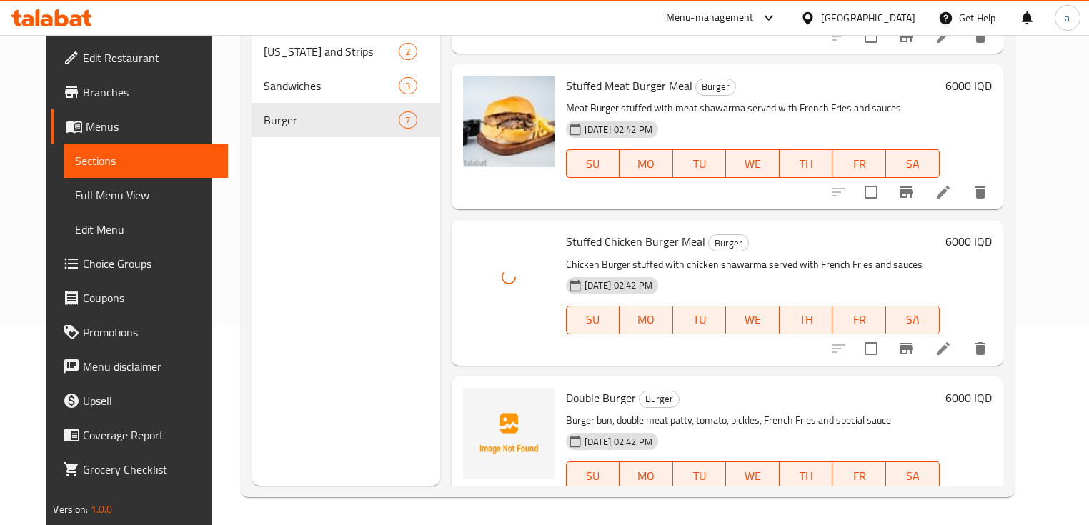
scroll to position [200, 0]
click at [469, 399] on span "upload picture" at bounding box center [483, 407] width 29 height 17
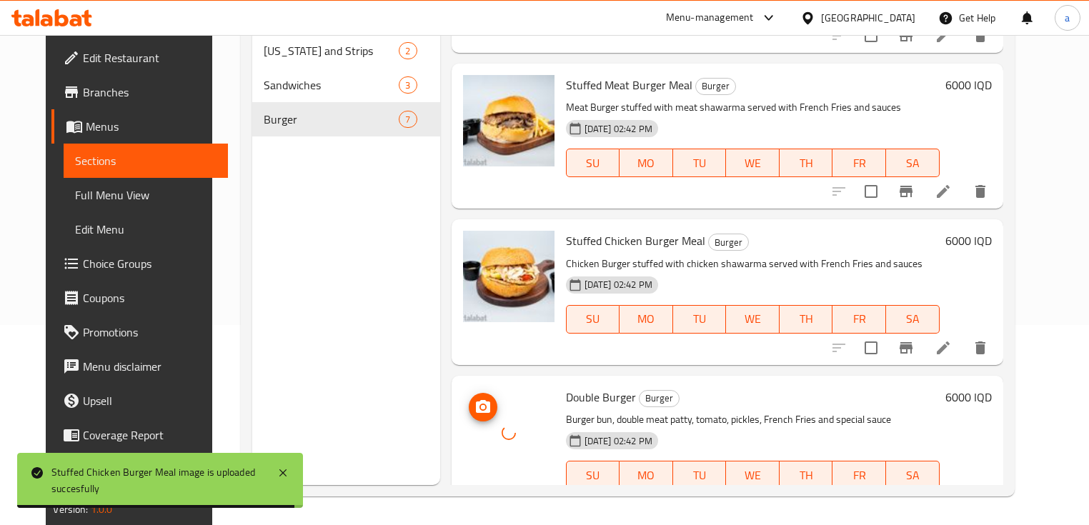
click at [212, 174] on div "Home / Restaurants management / Menus / Sections Abu Aladala Inactive import ex…" at bounding box center [627, 180] width 831 height 690
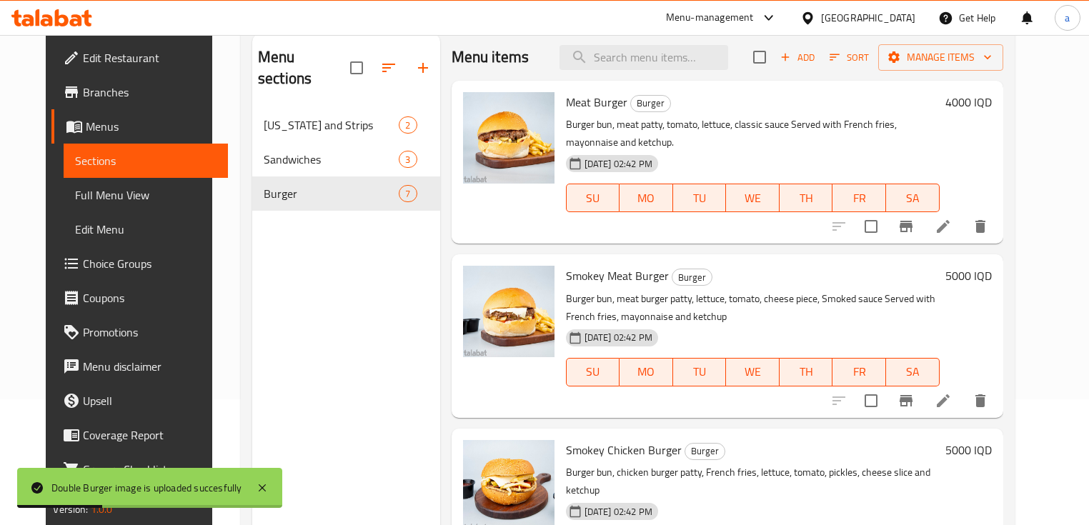
scroll to position [9, 0]
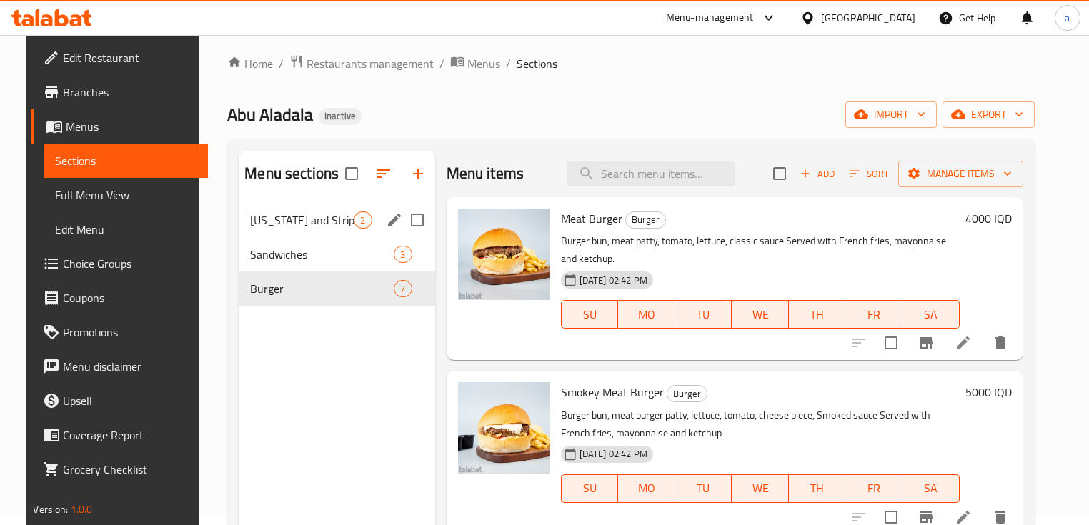
click at [317, 219] on span "[US_STATE] and Strips" at bounding box center [302, 220] width 104 height 17
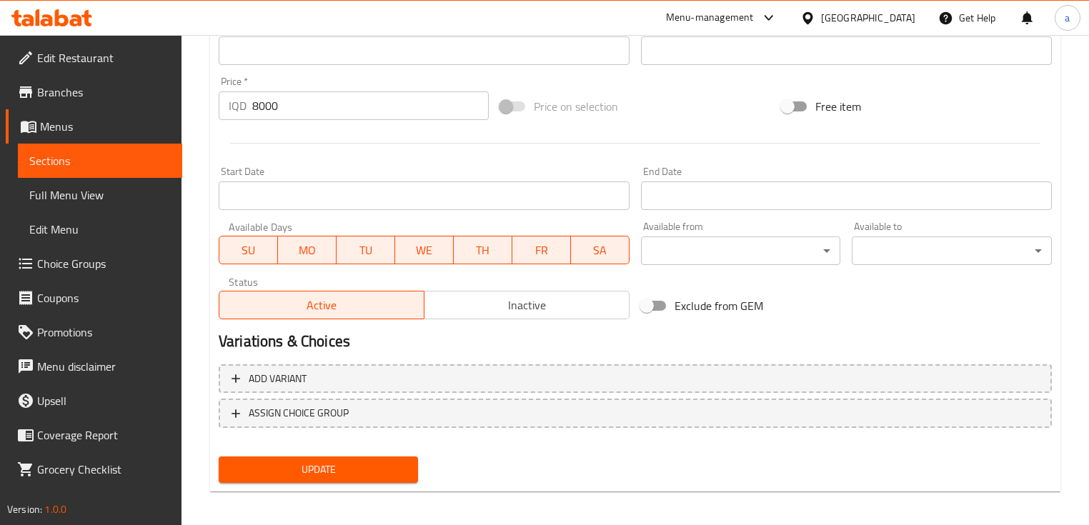
scroll to position [648, 0]
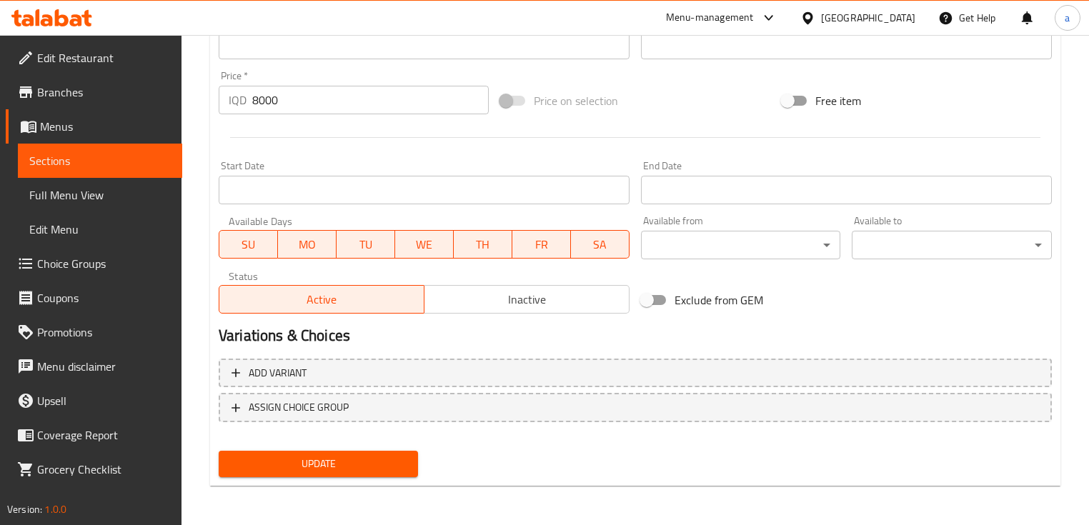
type textarea "4 Crispy strips pieces served with French fries, ketchup, samoon, Garlic dip sa…"
click at [312, 452] on button "Update" at bounding box center [318, 464] width 199 height 26
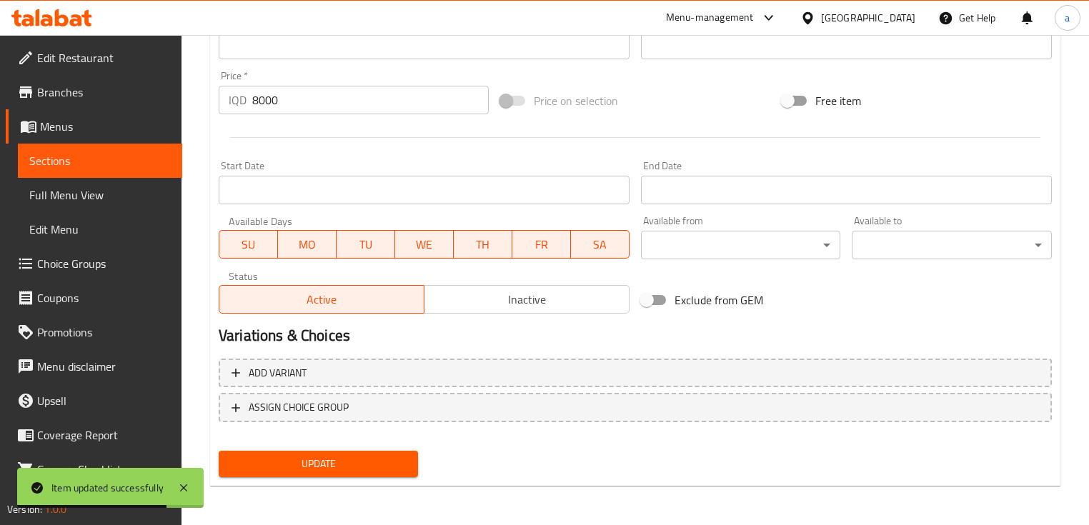
click at [114, 148] on link "Sections" at bounding box center [100, 161] width 164 height 34
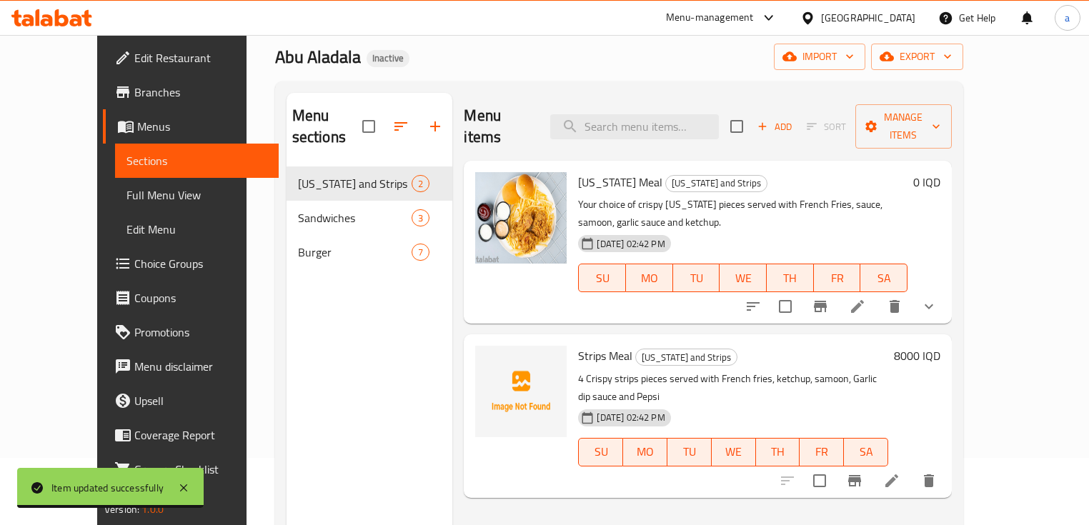
scroll to position [95, 0]
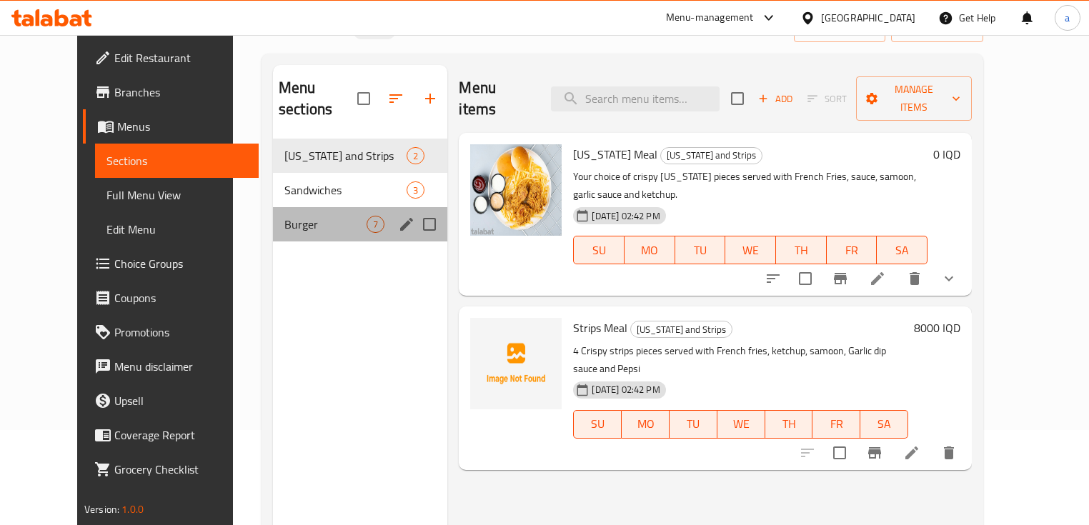
click at [316, 212] on div "Burger 7" at bounding box center [360, 224] width 175 height 34
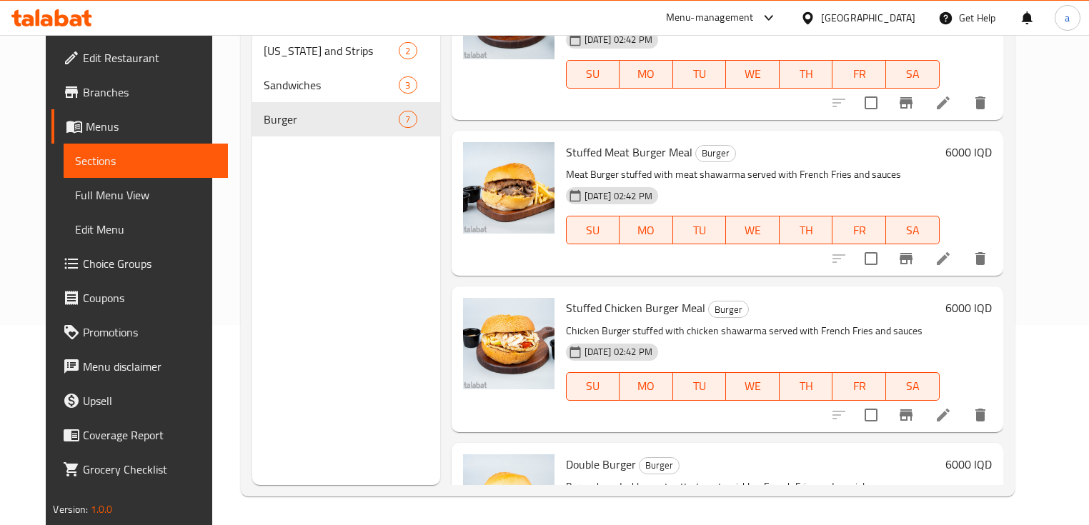
scroll to position [543, 0]
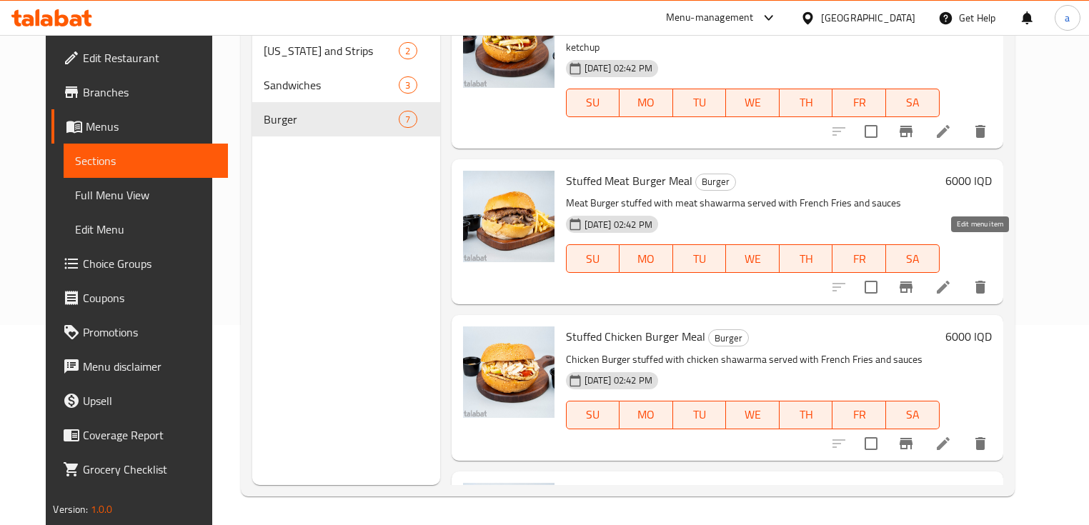
click at [952, 279] on icon at bounding box center [943, 287] width 17 height 17
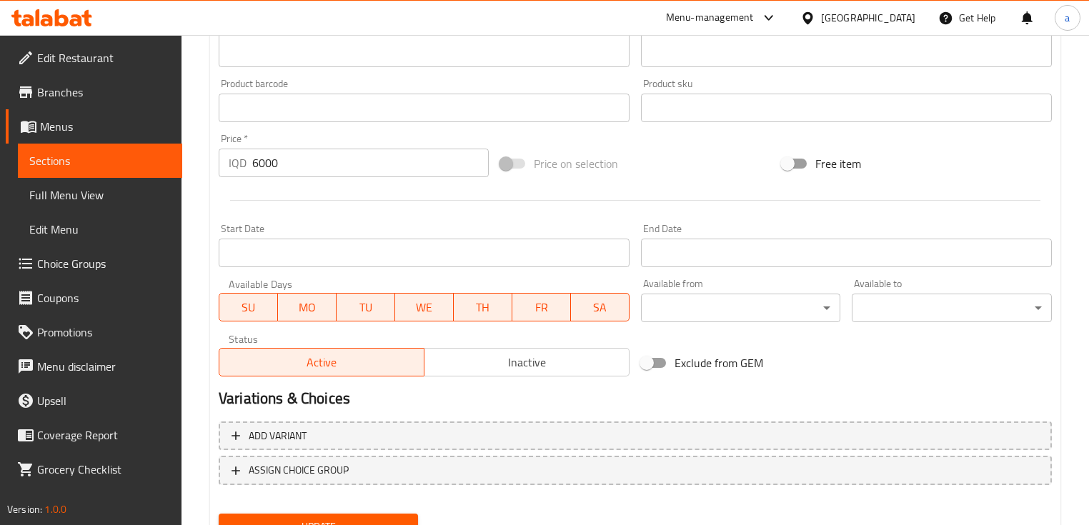
scroll to position [669, 0]
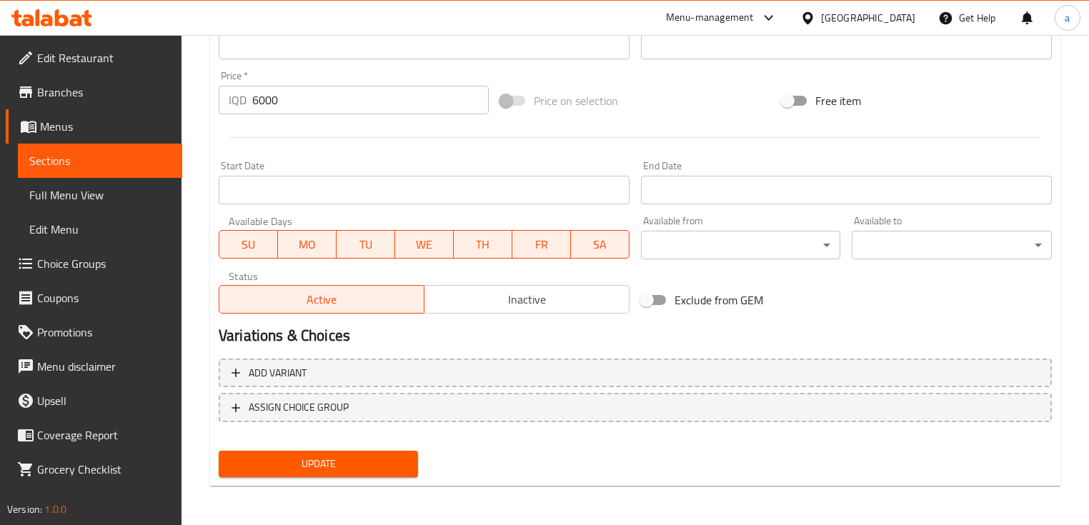
type textarea "برجر لحم محشي بشاورما لحم يقدم مع بطاطا مقلية وصلصات"
click at [372, 468] on span "Update" at bounding box center [318, 464] width 176 height 18
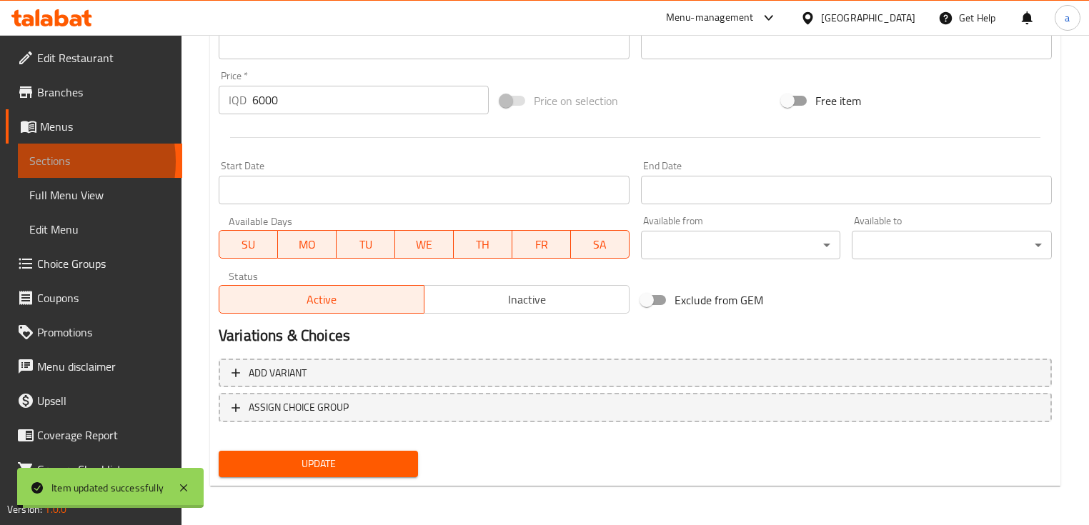
click at [51, 161] on span "Sections" at bounding box center [99, 160] width 141 height 17
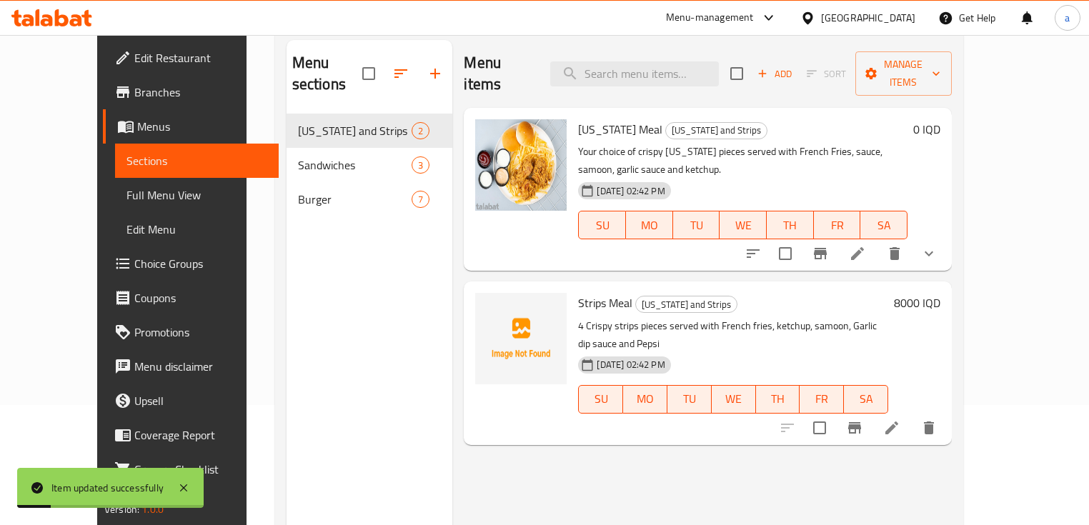
scroll to position [104, 0]
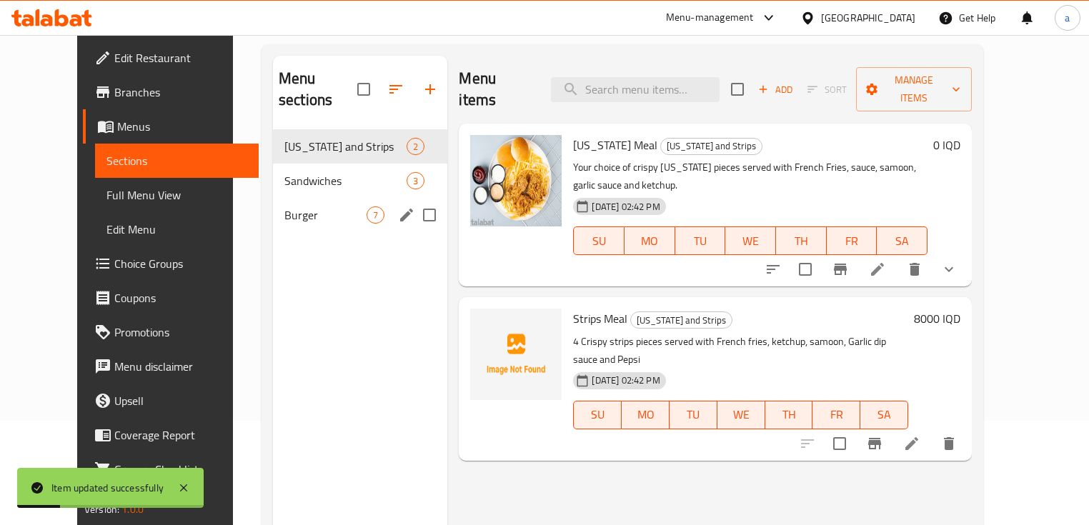
click at [284, 207] on span "Burger" at bounding box center [325, 215] width 82 height 17
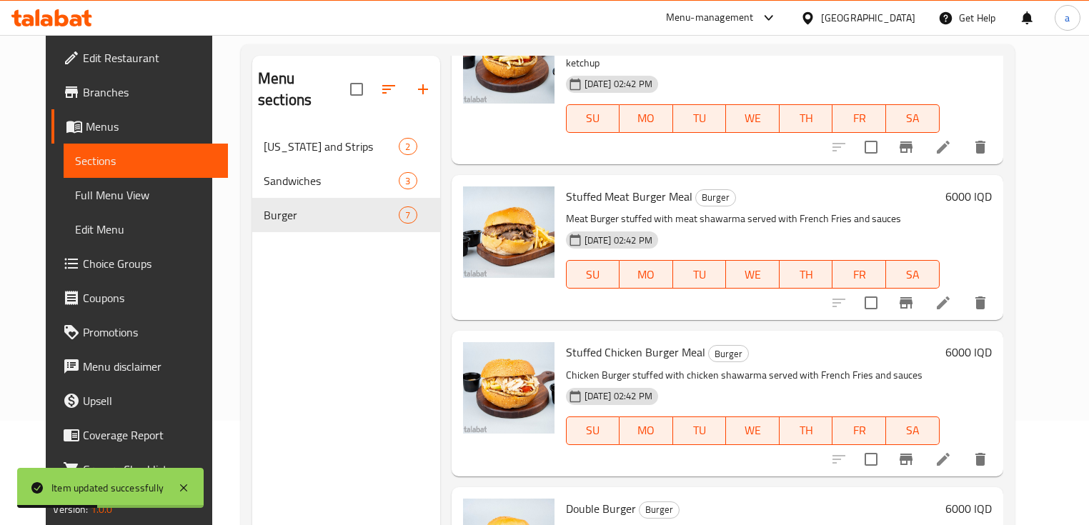
scroll to position [639, 0]
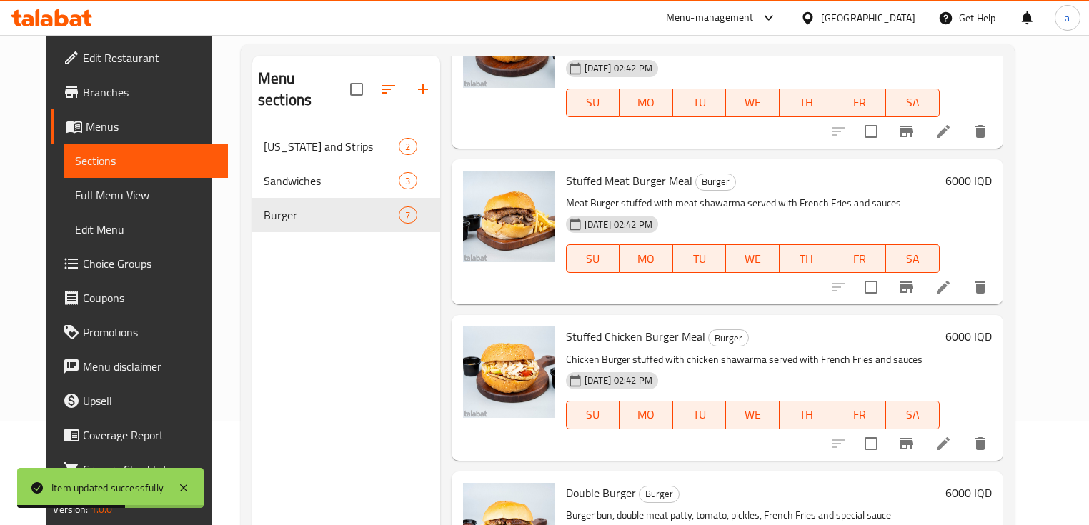
click at [952, 435] on icon at bounding box center [943, 443] width 17 height 17
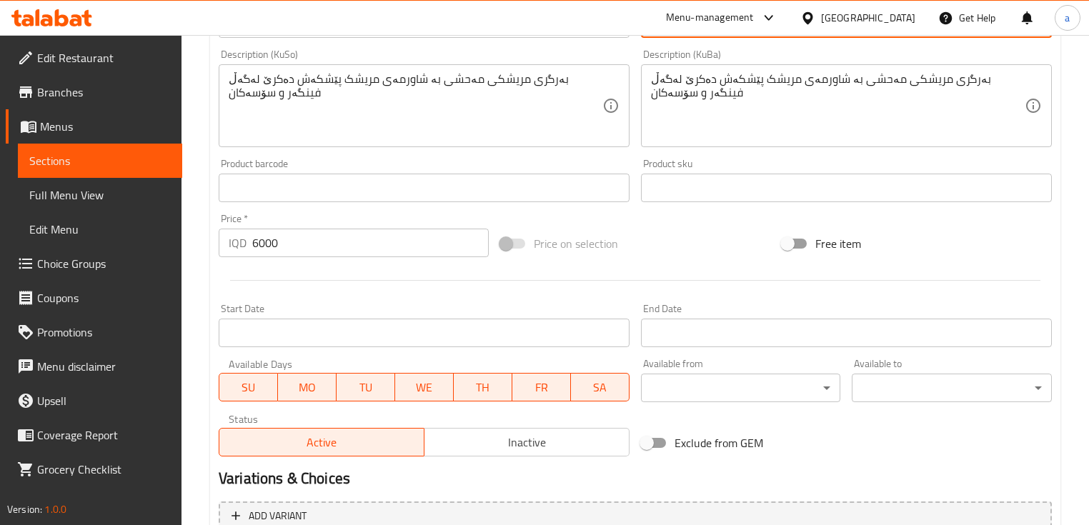
scroll to position [667, 0]
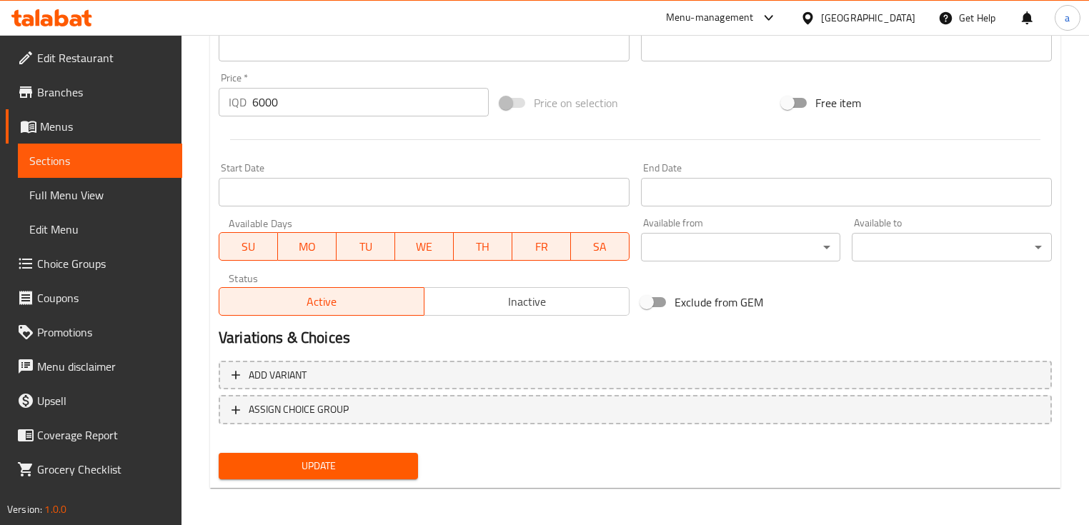
type textarea "برجر دجاج محشي بشاورما دجاج يقدم مع بطاطا مقلية وصلصات"
click at [384, 469] on span "Update" at bounding box center [318, 466] width 176 height 18
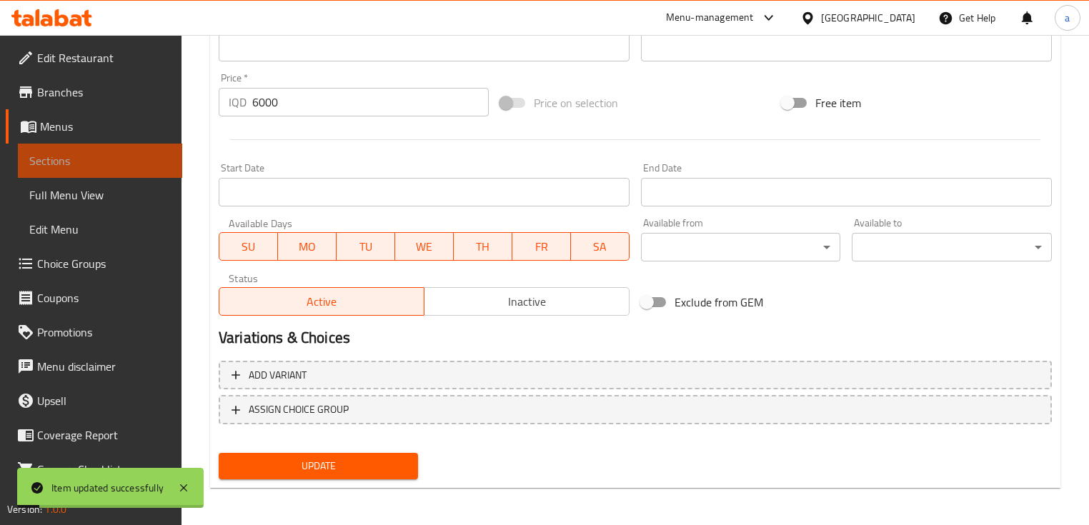
click at [118, 163] on span "Sections" at bounding box center [99, 160] width 141 height 17
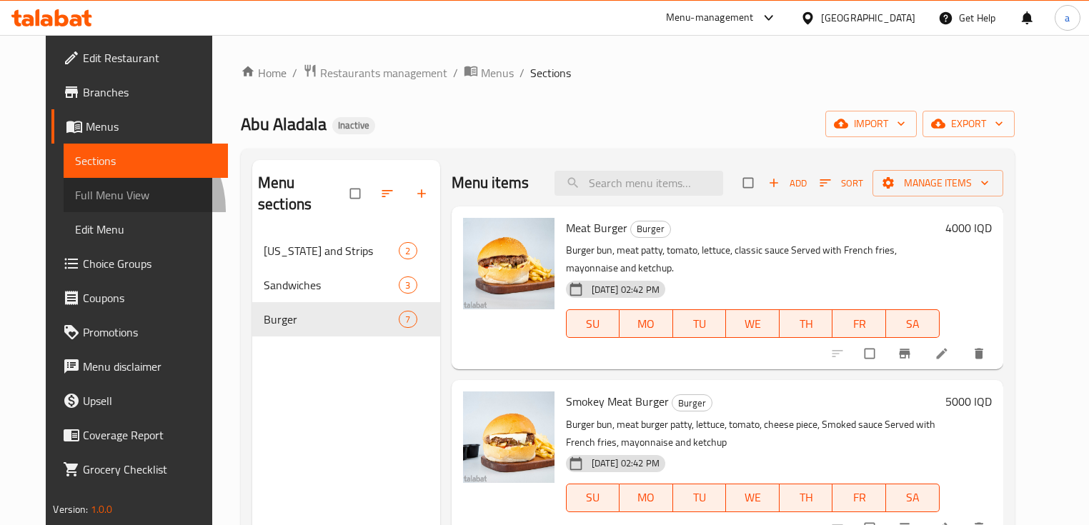
click at [74, 211] on link "Full Menu View" at bounding box center [146, 195] width 164 height 34
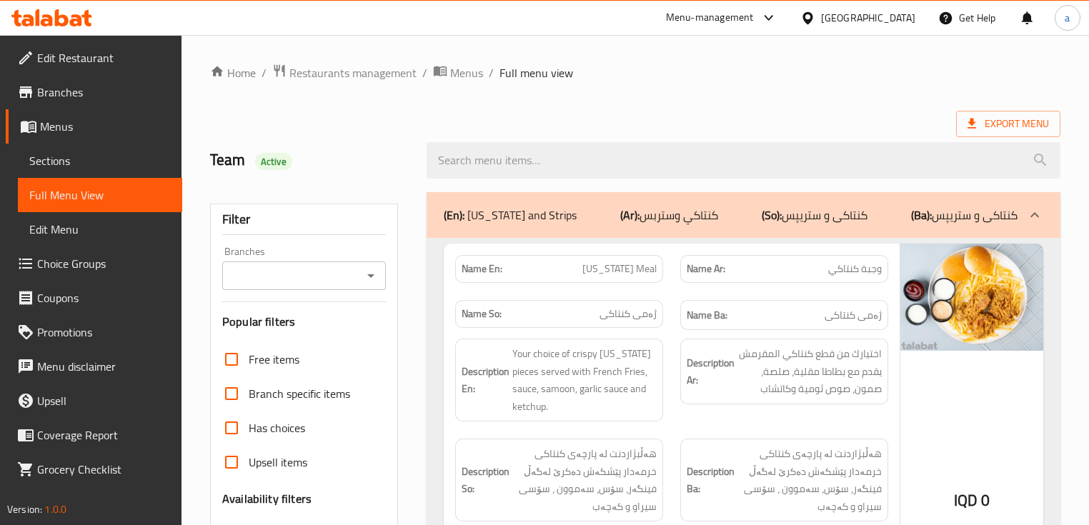
click at [366, 285] on div "Branches" at bounding box center [304, 276] width 164 height 29
click at [377, 277] on icon "Open" at bounding box center [370, 275] width 17 height 17
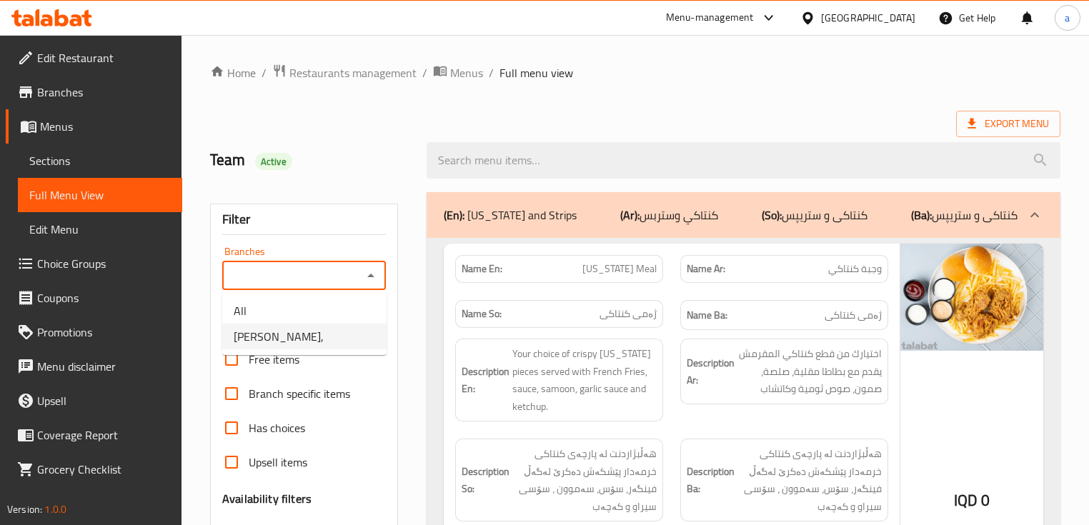
click at [343, 332] on li "[PERSON_NAME]," at bounding box center [304, 337] width 164 height 26
type input "[PERSON_NAME],"
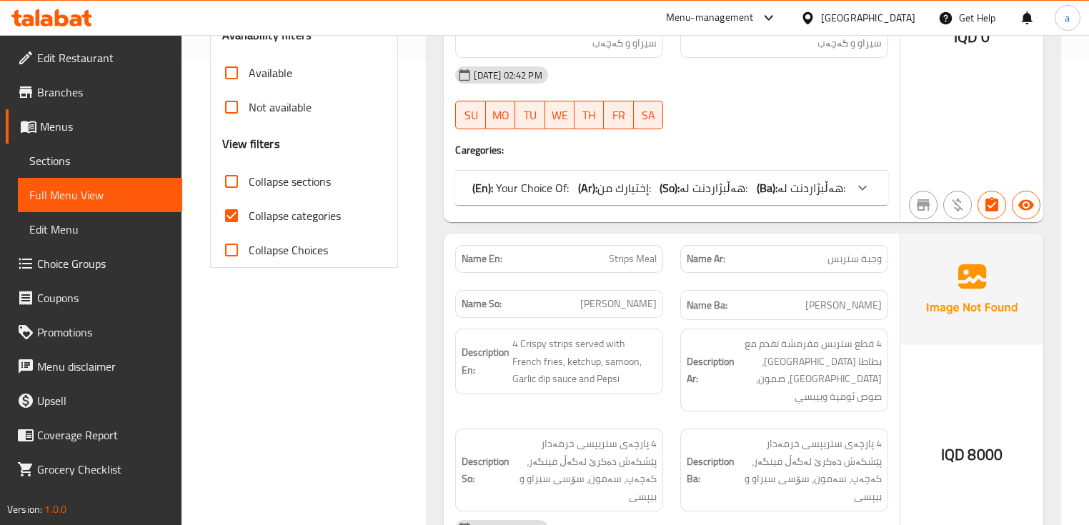
scroll to position [476, 0]
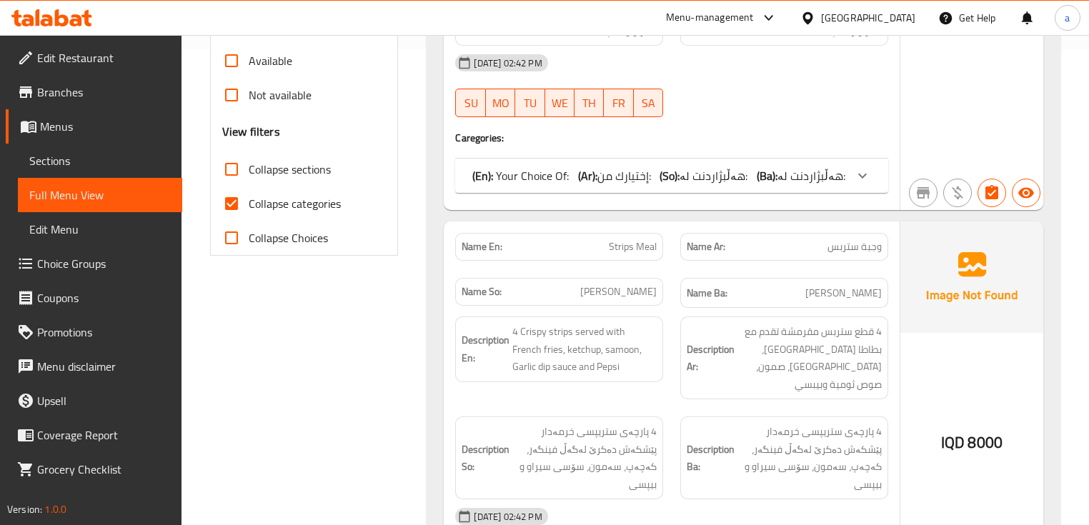
click at [250, 204] on span "Collapse categories" at bounding box center [295, 203] width 92 height 17
click at [249, 204] on input "Collapse categories" at bounding box center [231, 203] width 34 height 34
checkbox input "false"
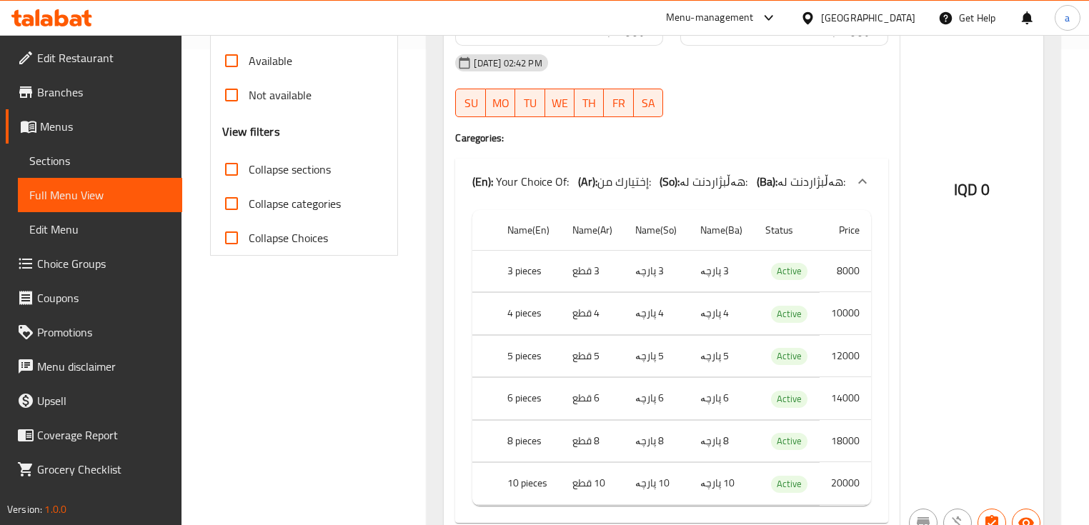
click at [240, 171] on input "Collapse sections" at bounding box center [231, 169] width 34 height 34
checkbox input "true"
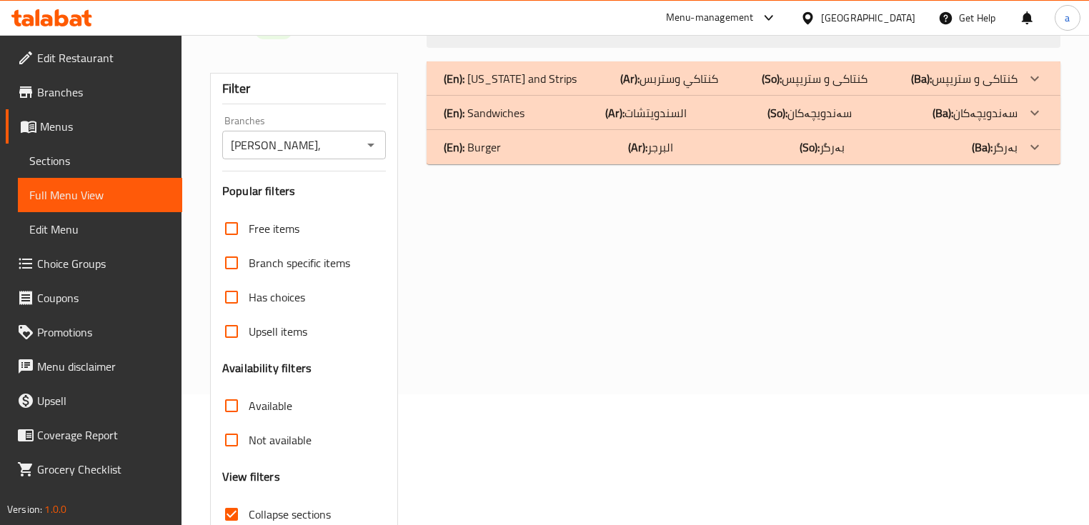
scroll to position [44, 0]
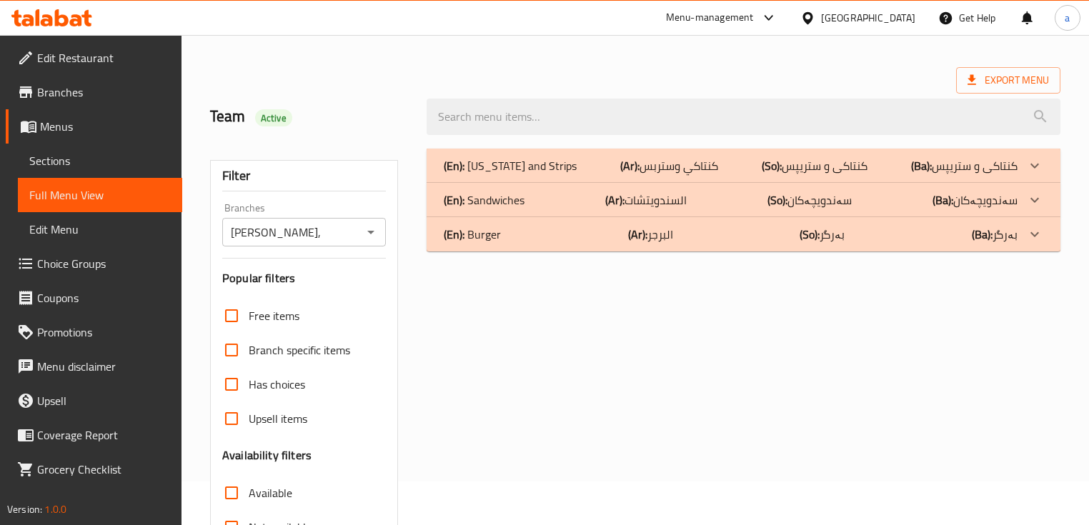
click at [868, 174] on div "(En): Burger (Ar): البرجر (So): بەرگر (Ba): بەرگر" at bounding box center [730, 165] width 573 height 17
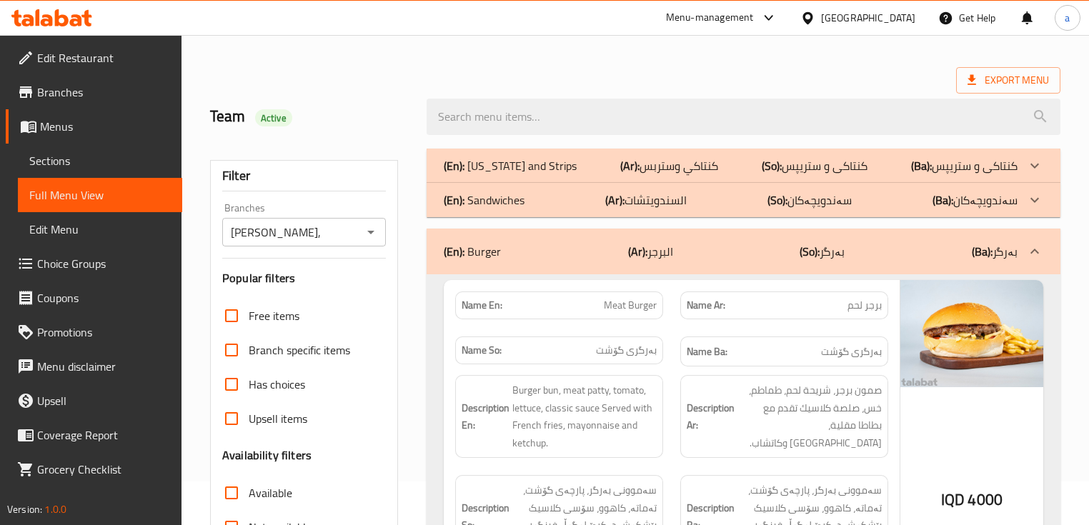
click at [880, 174] on div "(En): Sandwiches (Ar): السندويتشات (So): سەندویچەکان (Ba): سەندویچەکان" at bounding box center [730, 165] width 573 height 17
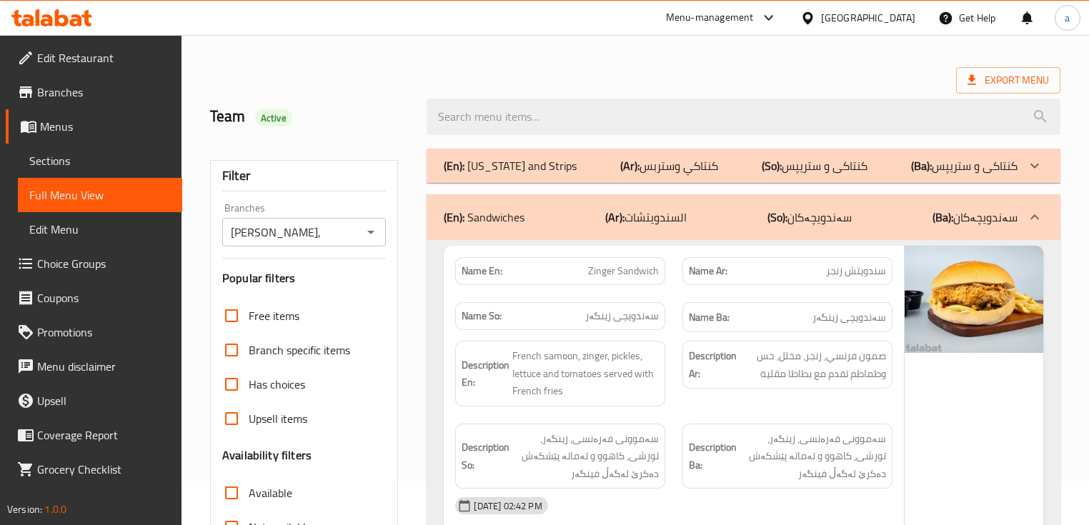
click at [881, 173] on div "(En): [US_STATE] and Strips (Ar): كنتاكي وستربس (So): کنتاکی و ستریپس (Ba): [GE…" at bounding box center [730, 165] width 573 height 17
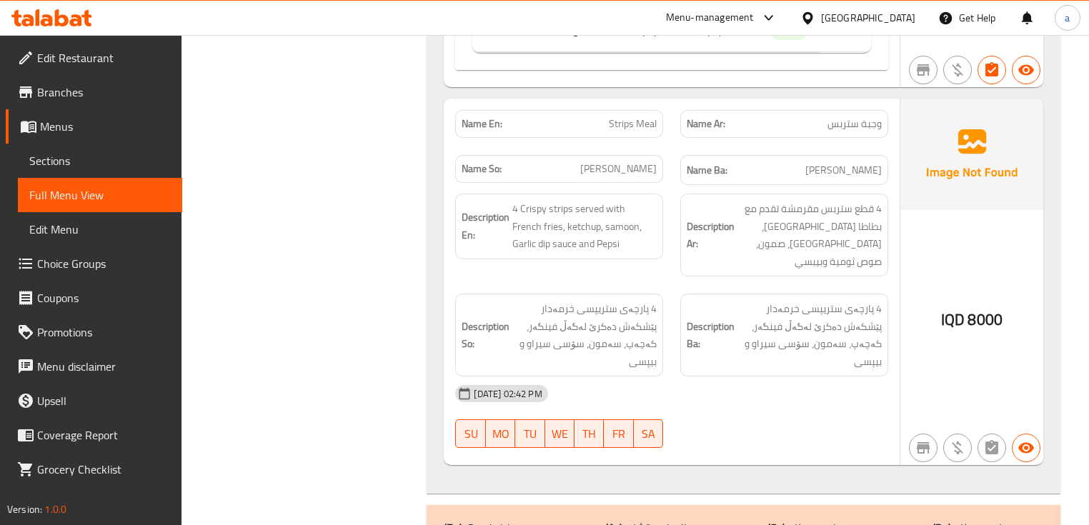
scroll to position [901, 0]
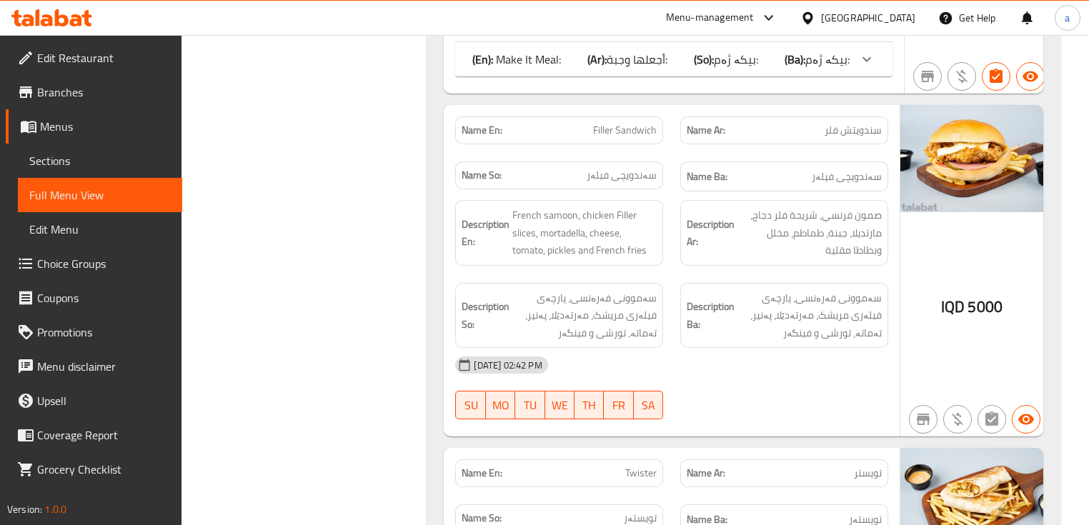
scroll to position [1429, 0]
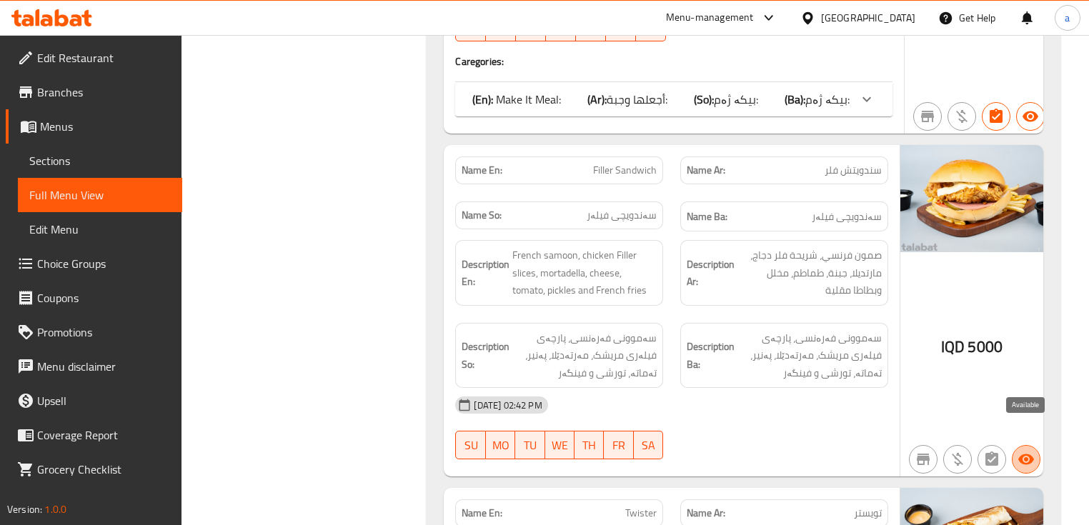
click at [1023, 454] on icon "button" at bounding box center [1026, 459] width 16 height 11
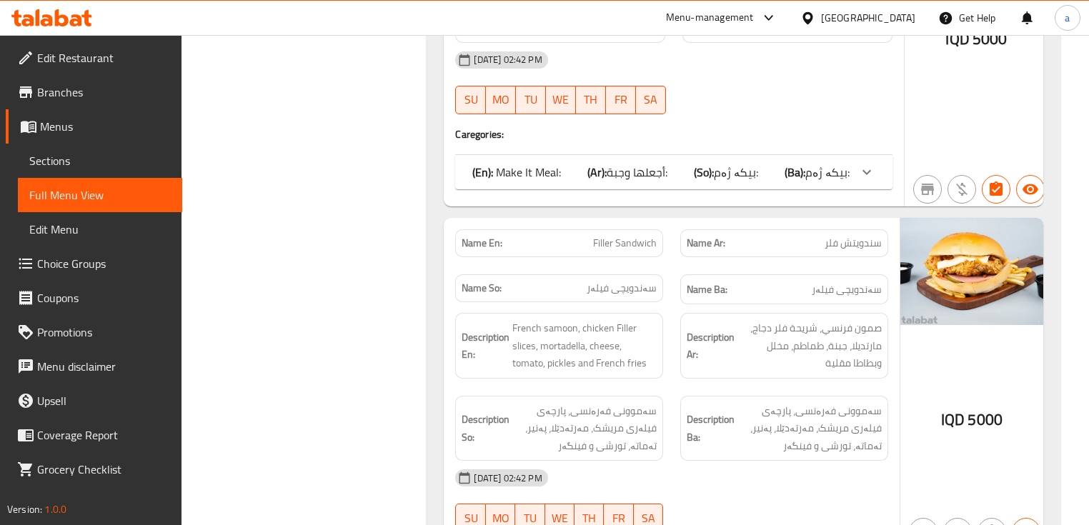
scroll to position [1333, 0]
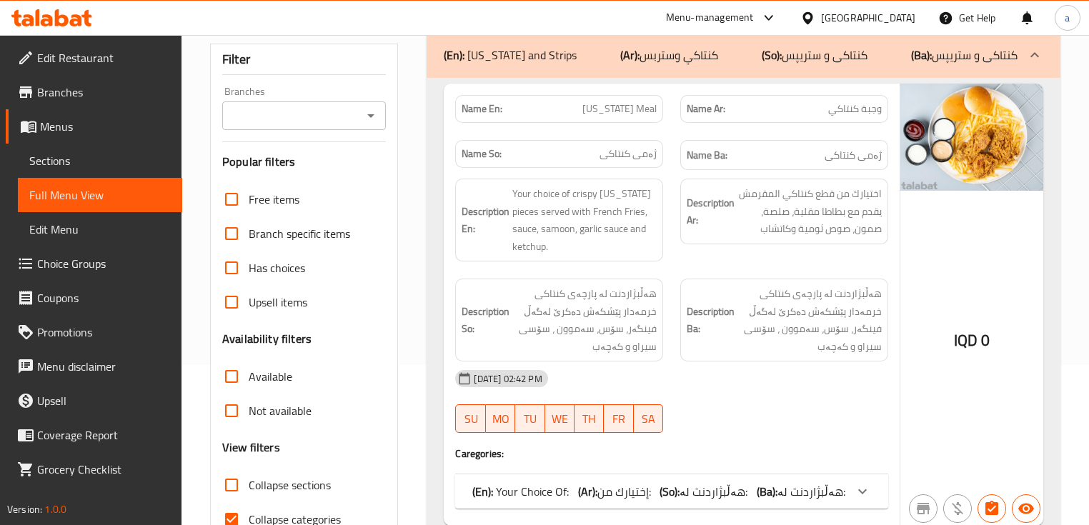
scroll to position [0, 0]
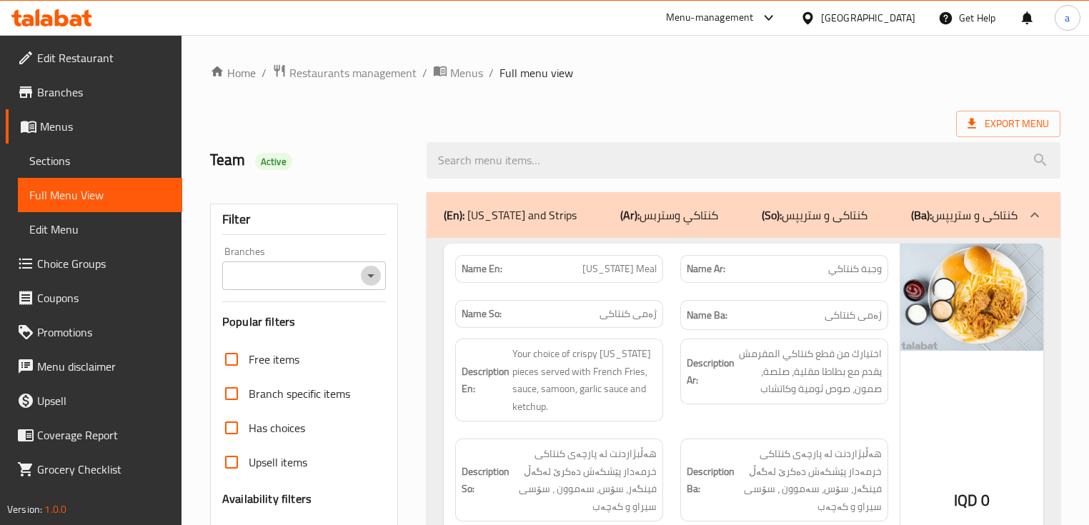
click at [362, 276] on icon "Open" at bounding box center [370, 275] width 17 height 17
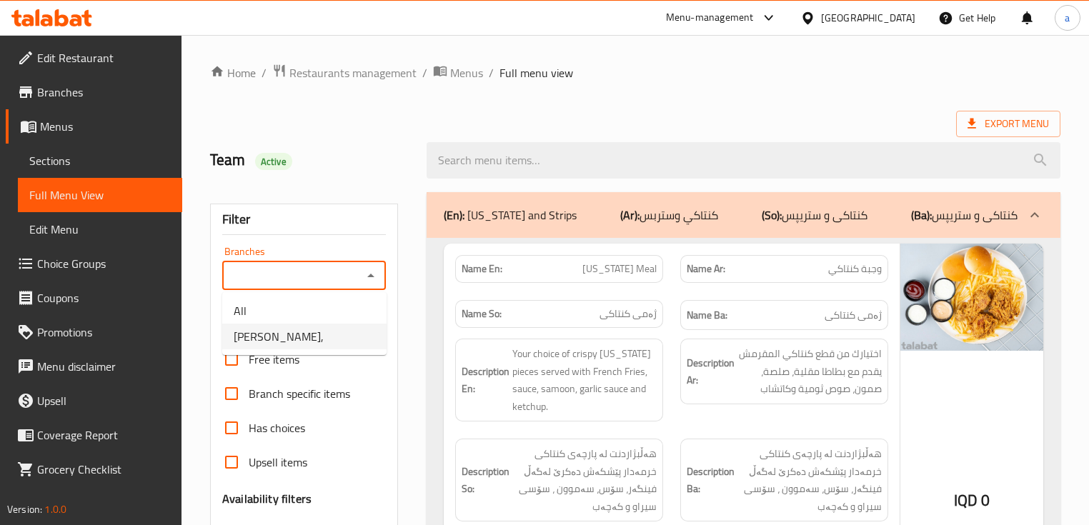
click at [337, 327] on li "[PERSON_NAME]," at bounding box center [304, 337] width 164 height 26
type input "[PERSON_NAME],"
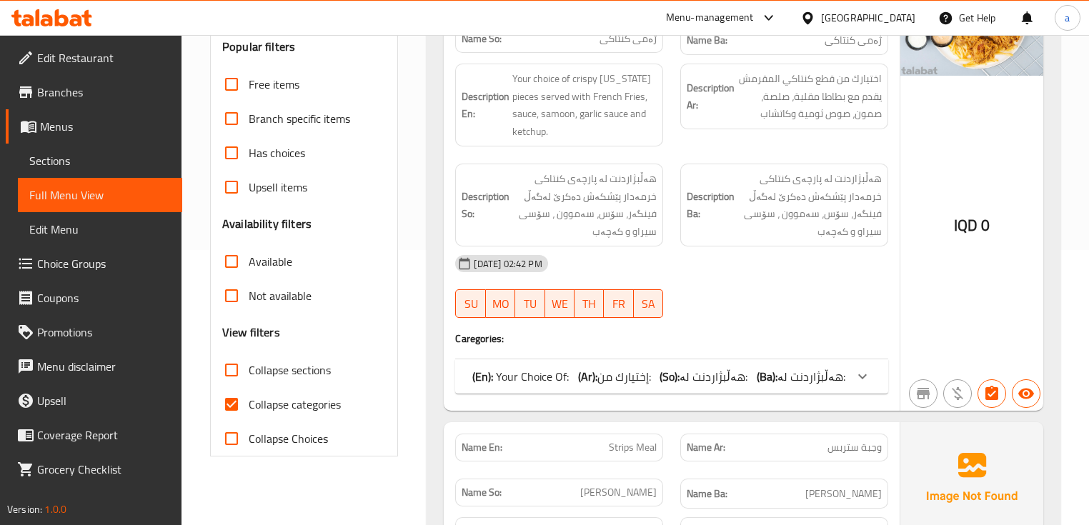
scroll to position [286, 0]
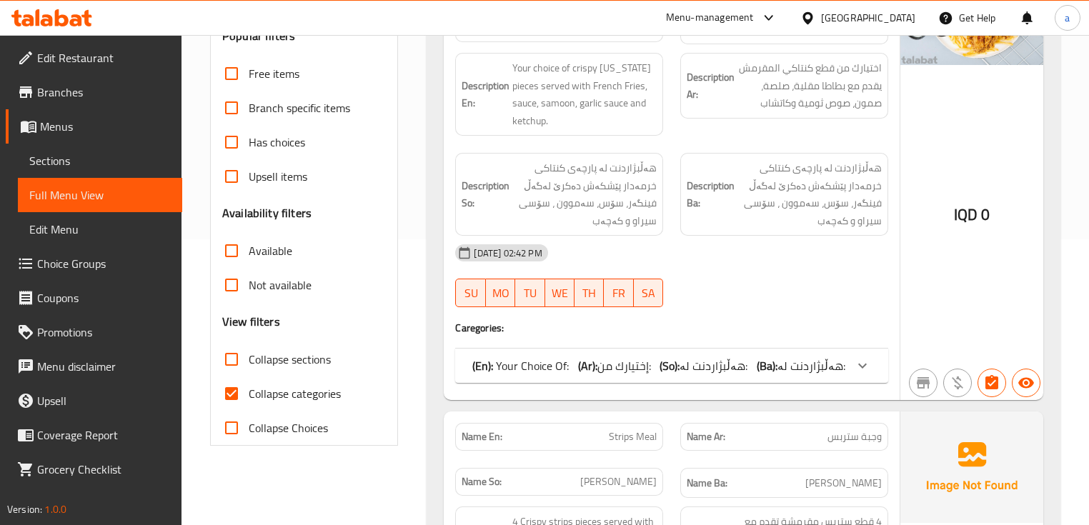
click at [228, 386] on input "Collapse categories" at bounding box center [231, 394] width 34 height 34
checkbox input "false"
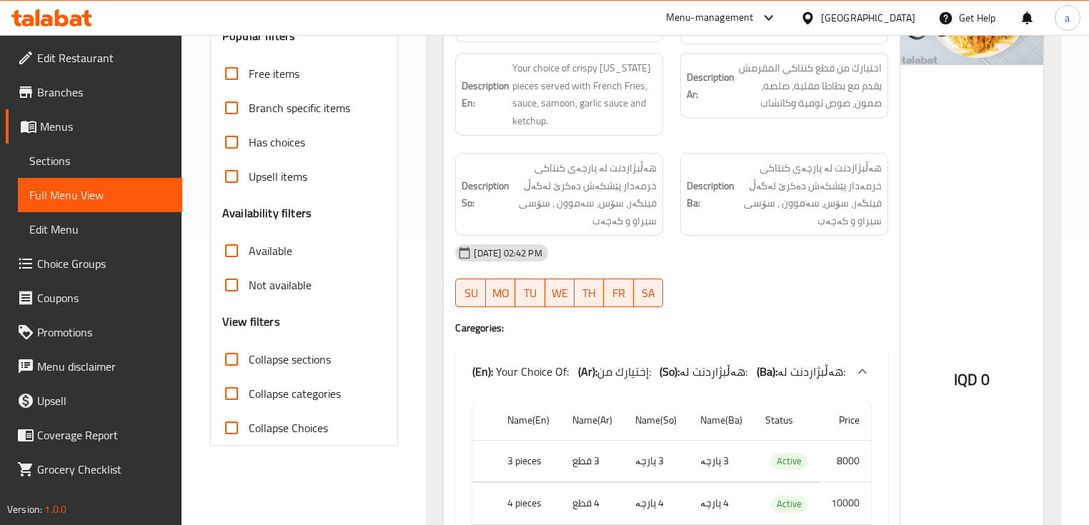
click at [226, 360] on input "Collapse sections" at bounding box center [231, 359] width 34 height 34
checkbox input "true"
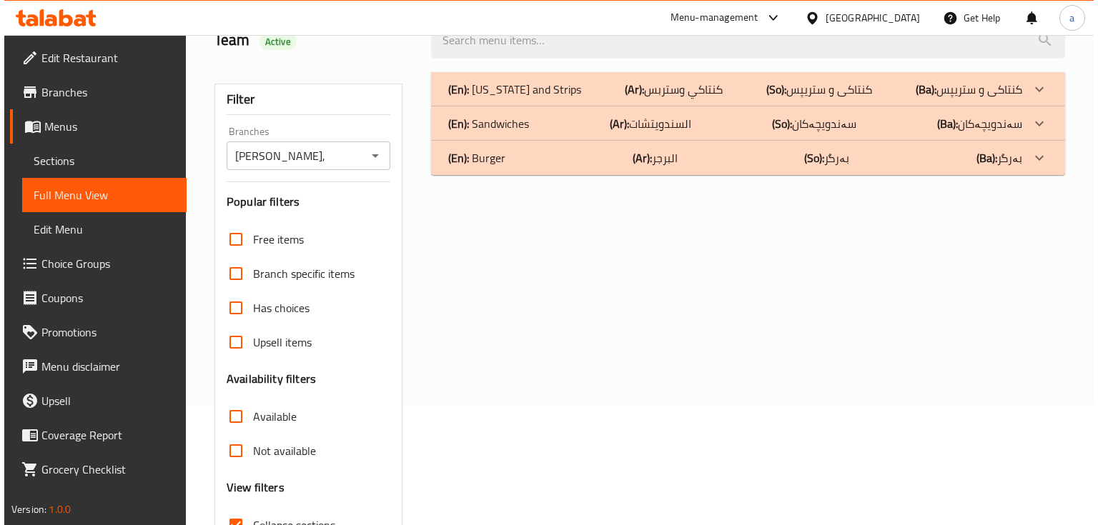
scroll to position [0, 0]
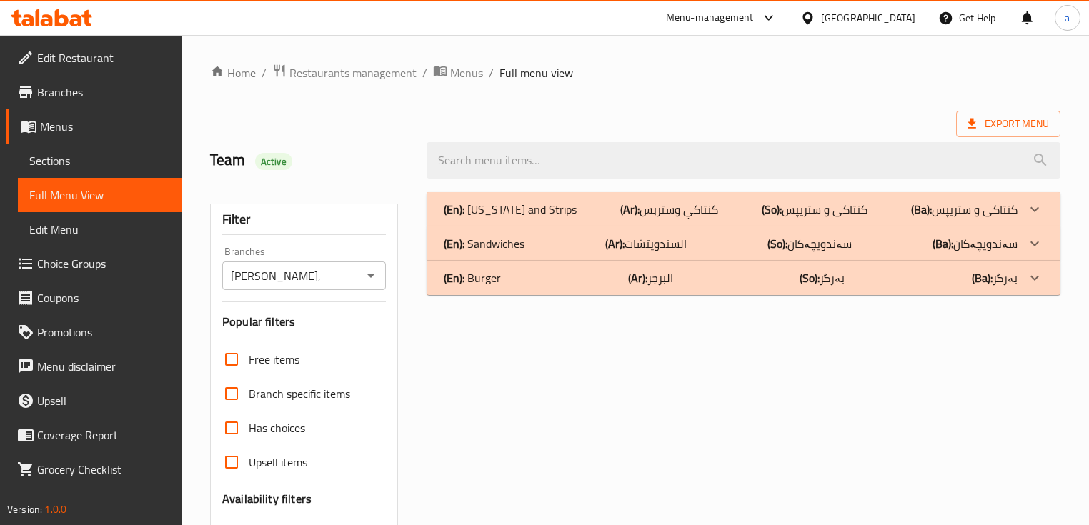
click at [868, 227] on div "(En): Burger (Ar): البرجر (So): بەرگر (Ba): بەرگر" at bounding box center [743, 209] width 633 height 34
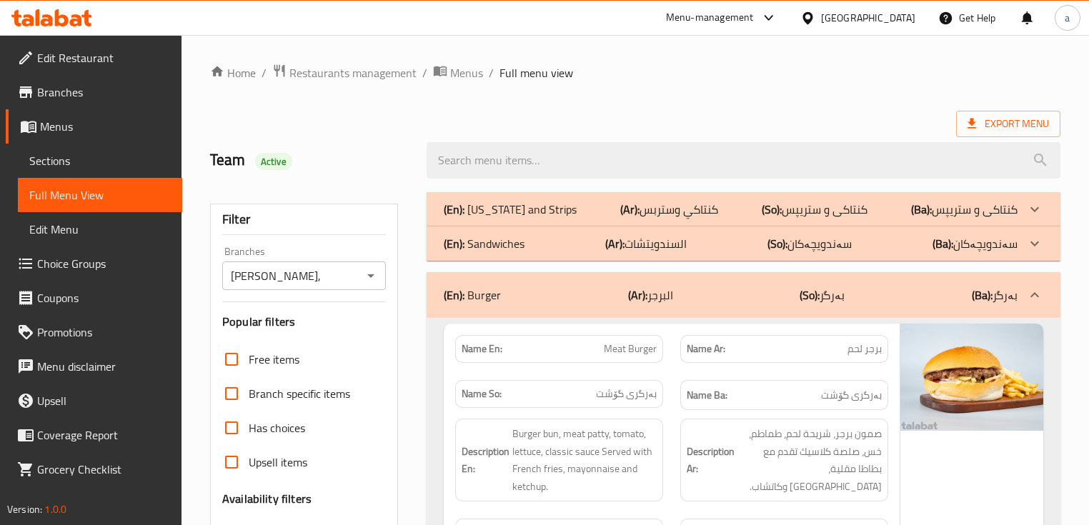
click at [877, 218] on div "(En): Sandwiches (Ar): السندويتشات (So): سەندویچەکان (Ba): سەندویچەکان" at bounding box center [730, 209] width 573 height 17
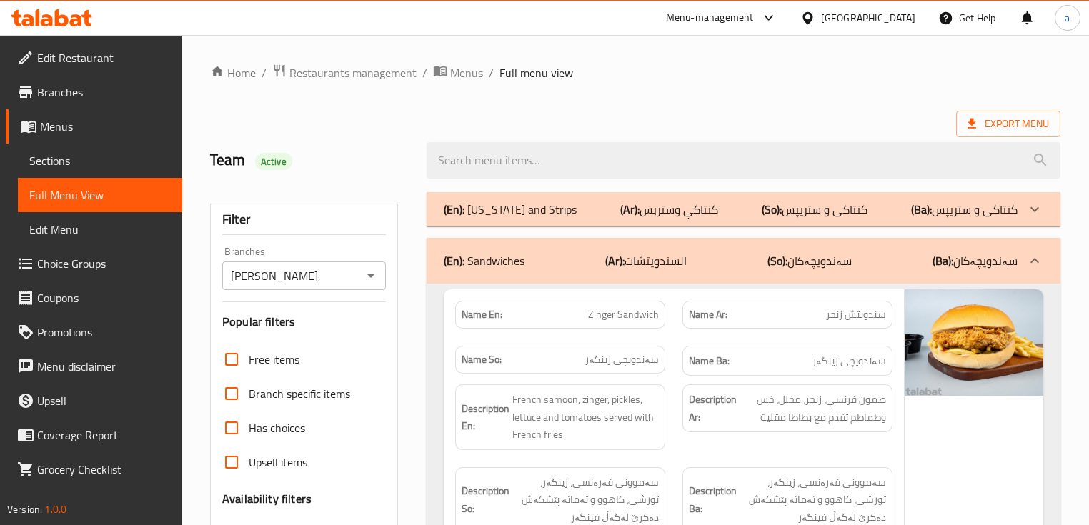
click at [871, 215] on div "(En): [US_STATE] and Strips (Ar): كنتاكي وستربس (So): کنتاکی و ستریپس (Ba): [GE…" at bounding box center [730, 209] width 573 height 17
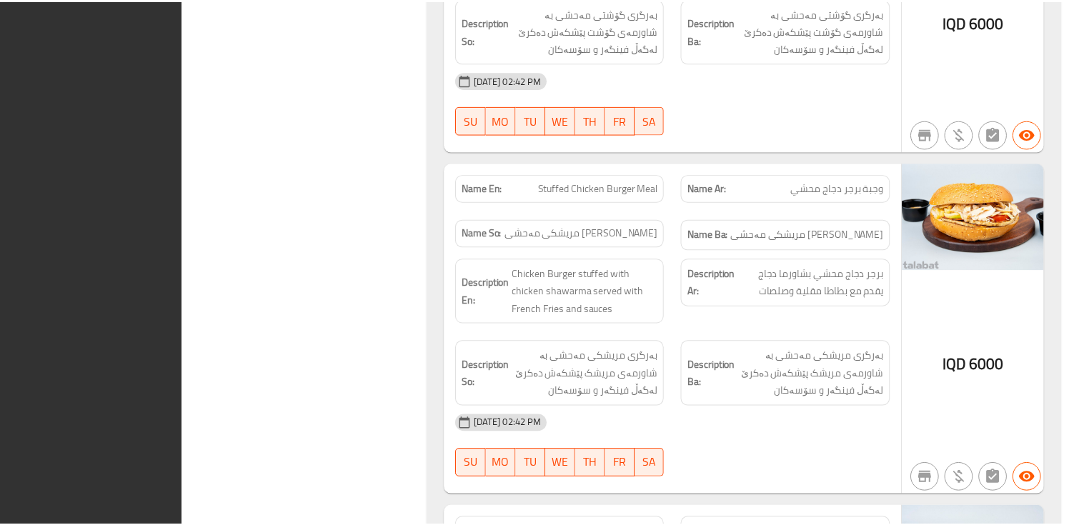
scroll to position [4805, 0]
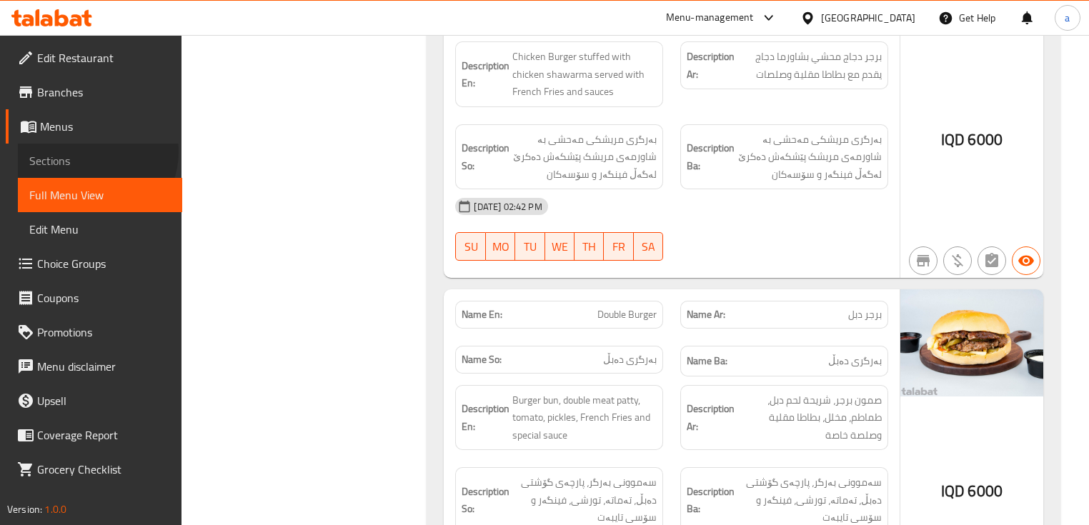
click at [94, 152] on span "Sections" at bounding box center [99, 160] width 141 height 17
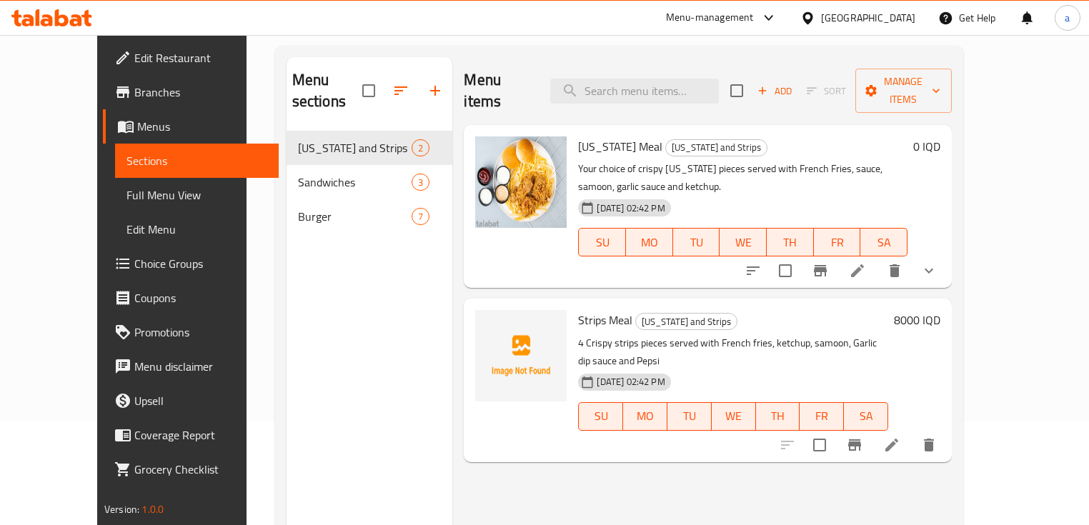
scroll to position [9, 0]
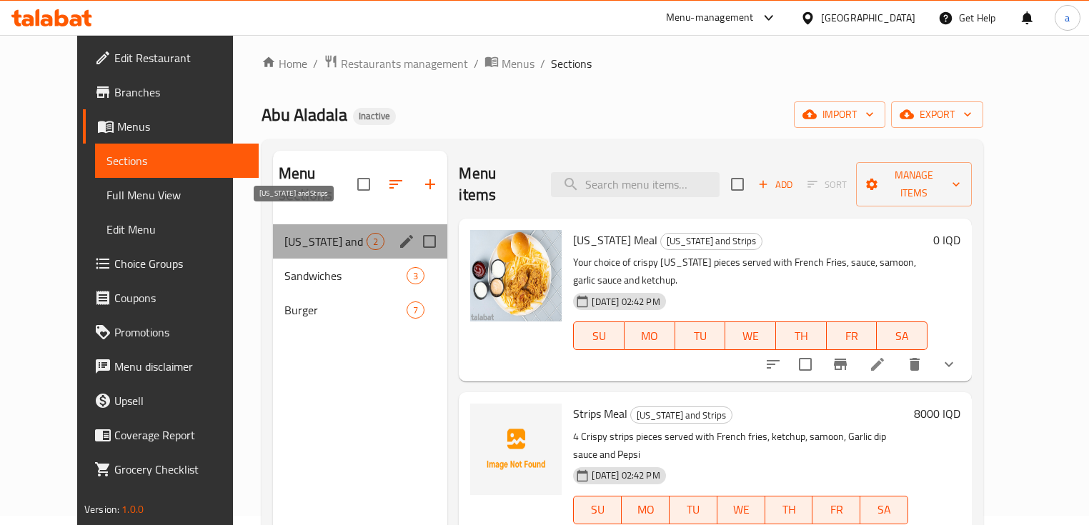
drag, startPoint x: 329, startPoint y: 219, endPoint x: 263, endPoint y: 234, distance: 68.3
click at [273, 229] on div "[US_STATE] and Strips 2" at bounding box center [360, 241] width 175 height 34
